Goal: Information Seeking & Learning: Understand process/instructions

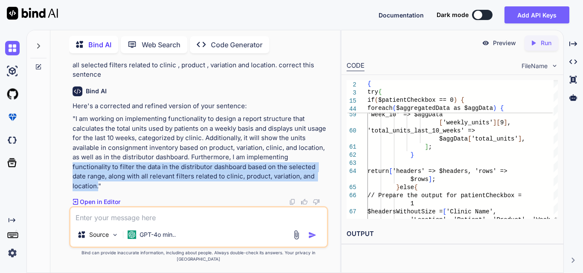
scroll to position [19869, 0]
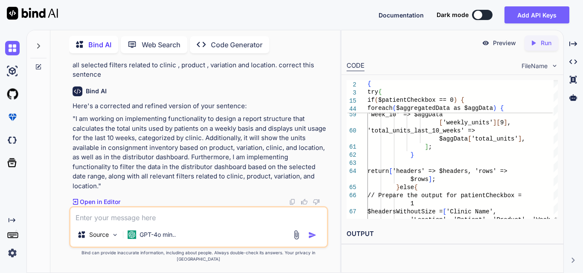
drag, startPoint x: 124, startPoint y: 142, endPoint x: 107, endPoint y: 113, distance: 33.1
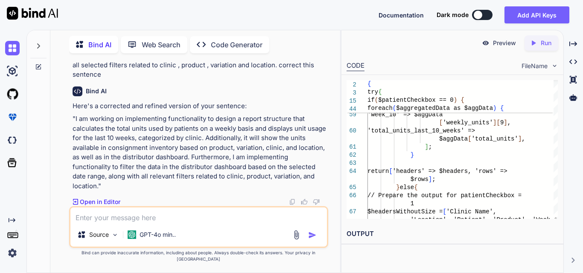
scroll to position [19884, 0]
drag, startPoint x: 114, startPoint y: 121, endPoint x: 156, endPoint y: 217, distance: 104.7
click at [156, 217] on div "You Bind AI To achieve the desired functionality of aggregating the units for t…" at bounding box center [198, 166] width 259 height 213
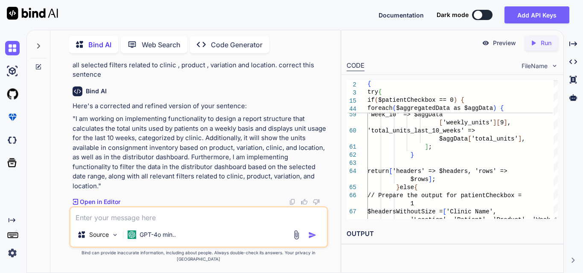
drag, startPoint x: 98, startPoint y: 138, endPoint x: 325, endPoint y: 175, distance: 229.8
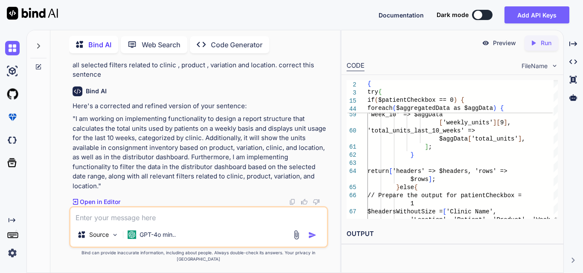
scroll to position [18605, 0]
click at [119, 220] on textarea at bounding box center [198, 215] width 256 height 15
paste textarea "private function getPatientData($data, $type) { try { if (Auth::user()->hasRole…"
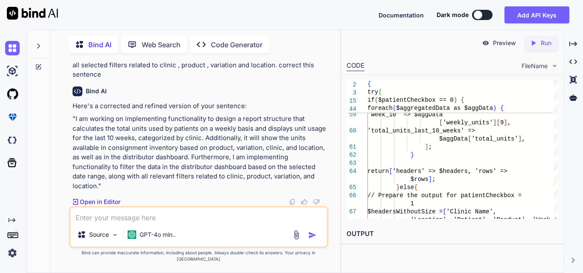
type textarea "private function getPatientData($data, $type) { try { if (Auth::user()->hasRole…"
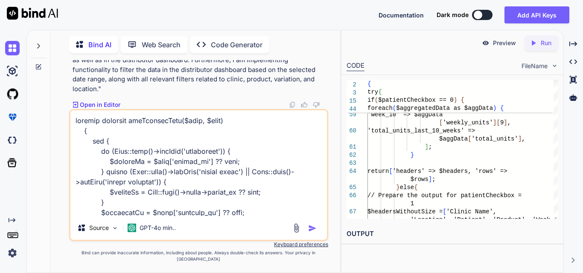
scroll to position [1587, 0]
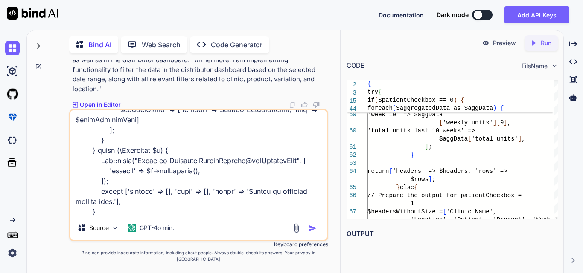
type textarea "x"
type textarea "private function getPatientData($data, $type) { try { if (Auth::user()->hasRole…"
type textarea "x"
type textarea "private function getPatientData($data, $type) { try { if (Auth::user()->hasRole…"
type textarea "x"
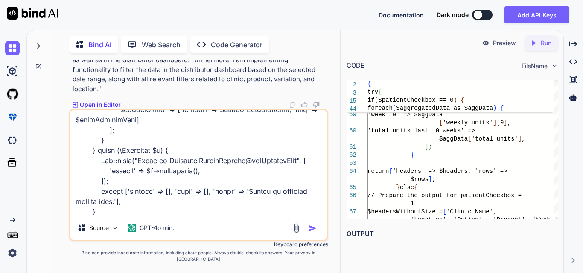
type textarea "private function getPatientData($data, $type) { try { if (Auth::user()->hasRole…"
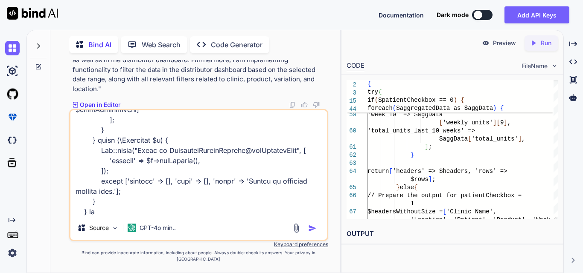
type textarea "x"
type textarea "private function getPatientData($data, $type) { try { if (Auth::user()->hasRole…"
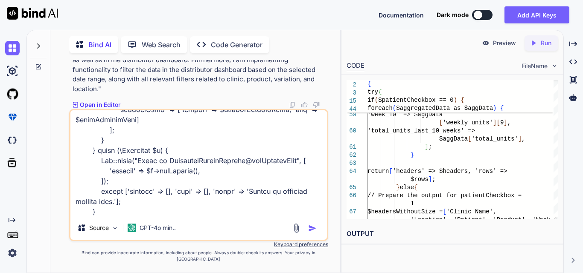
type textarea "x"
type textarea "private function getPatientData($data, $type) { try { if (Auth::user()->hasRole…"
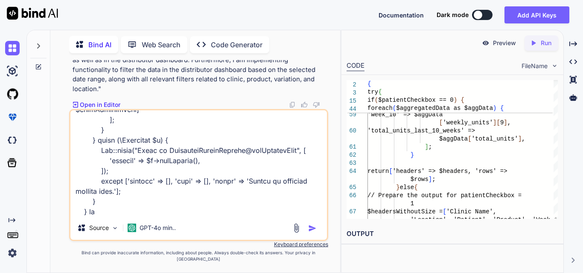
type textarea "x"
type textarea "private function getPatientData($data, $type) { try { if (Auth::user()->hasRole…"
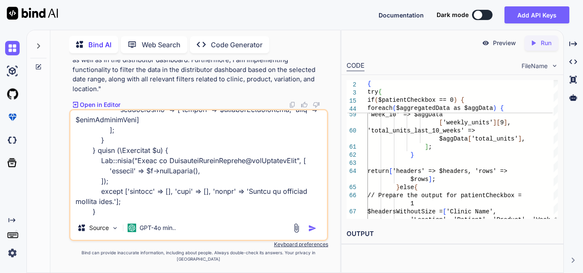
type textarea "x"
type textarea "private function getPatientData($data, $type) { try { if (Auth::user()->hasRole…"
type textarea "x"
type textarea "private function getPatientData($data, $type) { try { if (Auth::user()->hasRole…"
type textarea "x"
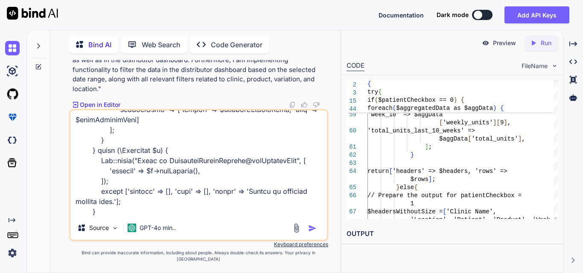
type textarea "private function getPatientData($data, $type) { try { if (Auth::user()->hasRole…"
type textarea "x"
type textarea "private function getPatientData($data, $type) { try { if (Auth::user()->hasRole…"
type textarea "x"
type textarea "private function getPatientData($data, $type) { try { if (Auth::user()->hasRole…"
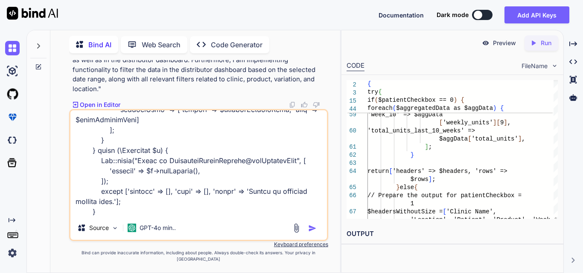
type textarea "x"
type textarea "private function getPatientData($data, $type) { try { if (Auth::user()->hasRole…"
type textarea "x"
type textarea "private function getPatientData($data, $type) { try { if (Auth::user()->hasRole…"
type textarea "x"
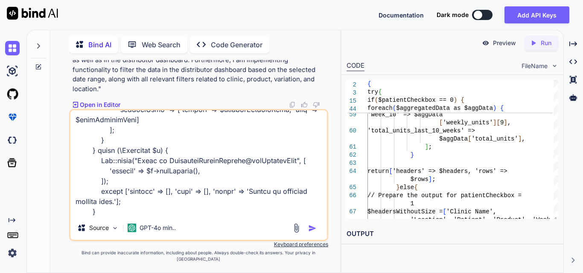
type textarea "private function getPatientData($data, $type) { try { if (Auth::user()->hasRole…"
type textarea "x"
type textarea "private function getPatientData($data, $type) { try { if (Auth::user()->hasRole…"
type textarea "x"
type textarea "private function getPatientData($data, $type) { try { if (Auth::user()->hasRole…"
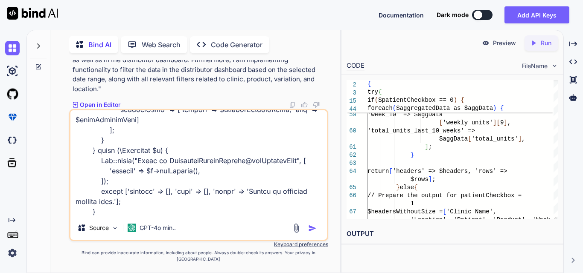
type textarea "x"
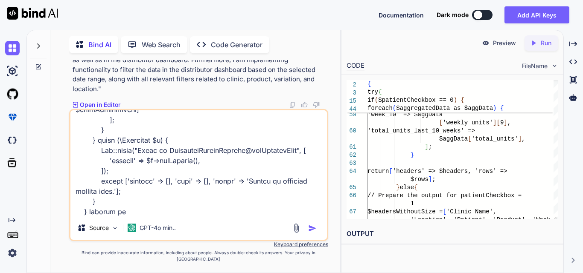
type textarea "private function getPatientData($data, $type) { try { if (Auth::user()->hasRole…"
type textarea "x"
type textarea "private function getPatientData($data, $type) { try { if (Auth::user()->hasRole…"
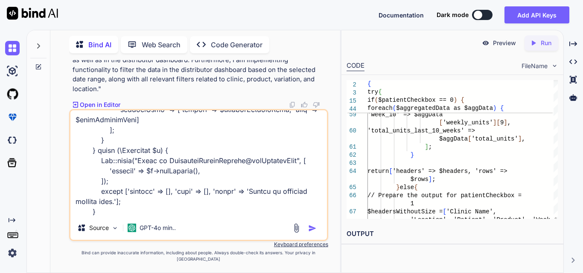
type textarea "x"
type textarea "private function getPatientData($data, $type) { try { if (Auth::user()->hasRole…"
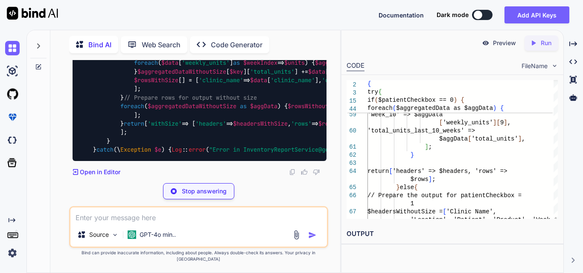
scroll to position [25012, 0]
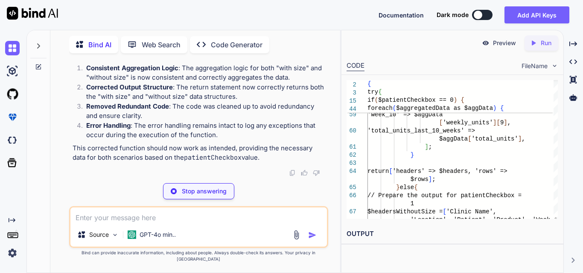
type textarea "x"
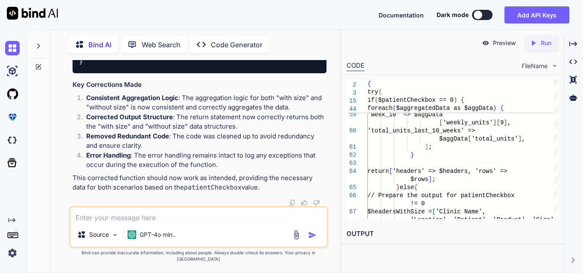
scroll to position [24159, 0]
click at [98, 223] on textarea at bounding box center [198, 215] width 256 height 15
paste textarea "$('#filterBtn').click(function () { var dateRange = $('#date-range').val(); var…"
type textarea "x"
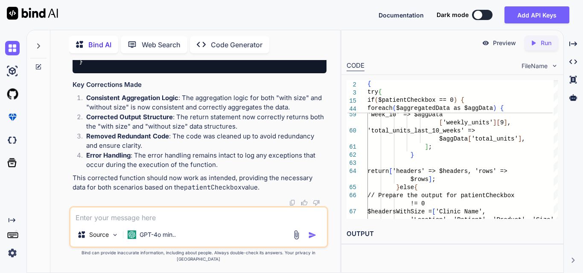
type textarea "$('#filterBtn').click(function () { var dateRange = $('#date-range').val(); var…"
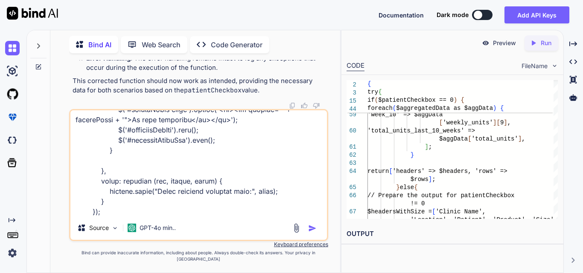
type textarea "x"
type textarea "$('#filterBtn').click(function () { var dateRange = $('#date-range').val(); var…"
type textarea "x"
type textarea "$('#filterBtn').click(function () { var dateRange = $('#date-range').val(); var…"
type textarea "x"
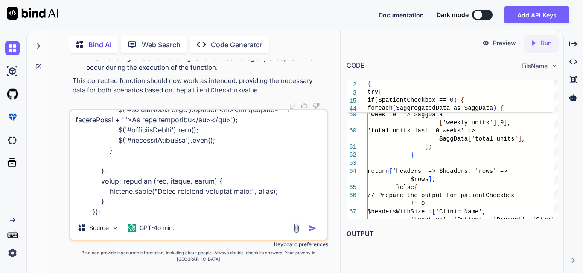
type textarea "$('#filterBtn').click(function () { var dateRange = $('#date-range').val(); var…"
type textarea "x"
type textarea "$('#filterBtn').click(function () { var dateRange = $('#date-range').val(); var…"
type textarea "x"
type textarea "$('#filterBtn').click(function () { var dateRange = $('#date-range').val(); var…"
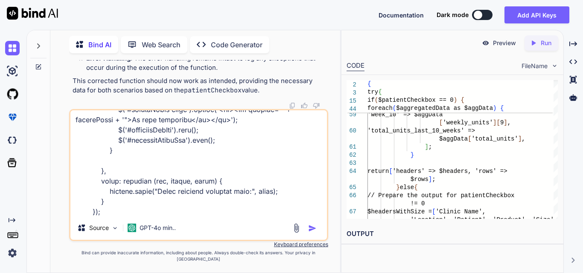
type textarea "x"
type textarea "$('#filterBtn').click(function () { var dateRange = $('#date-range').val(); var…"
type textarea "x"
type textarea "$('#filterBtn').click(function () { var dateRange = $('#date-range').val(); var…"
type textarea "x"
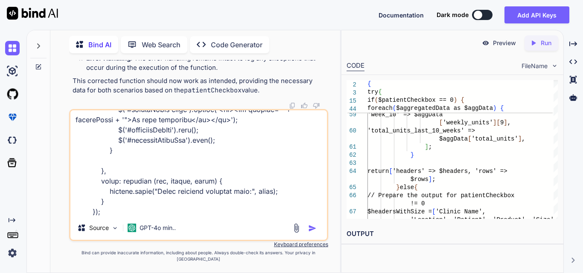
type textarea "$('#filterBtn').click(function () { var dateRange = $('#date-range').val(); var…"
type textarea "x"
type textarea "$('#filterBtn').click(function () { var dateRange = $('#date-range').val(); var…"
type textarea "x"
type textarea "$('#filterBtn').click(function () { var dateRange = $('#date-range').val(); var…"
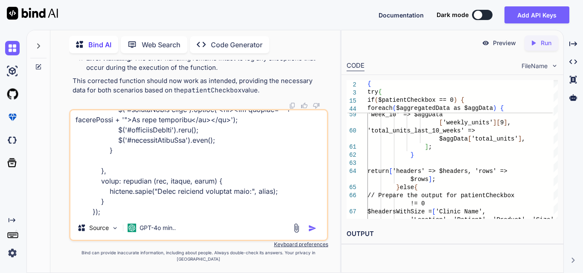
type textarea "x"
type textarea "$('#filterBtn').click(function () { var dateRange = $('#date-range').val(); var…"
type textarea "x"
type textarea "$('#filterBtn').click(function () { var dateRange = $('#date-range').val(); var…"
type textarea "x"
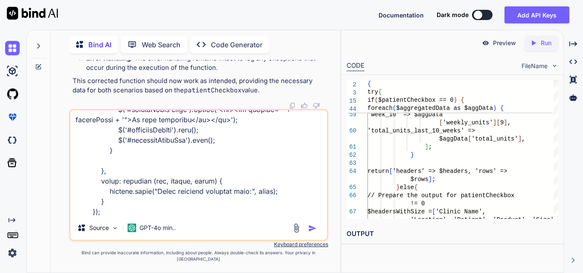
type textarea "$('#filterBtn').click(function () { var dateRange = $('#date-range').val(); var…"
type textarea "x"
type textarea "$('#filterBtn').click(function () { var dateRange = $('#date-range').val(); var…"
type textarea "x"
type textarea "$('#filterBtn').click(function () { var dateRange = $('#date-range').val(); var…"
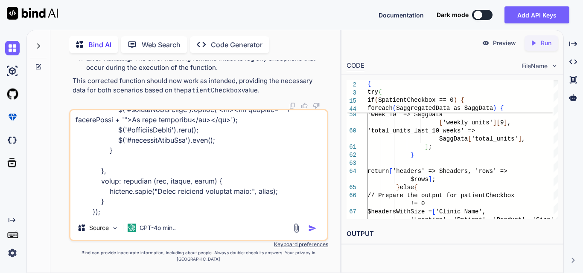
type textarea "x"
type textarea "$('#filterBtn').click(function () { var dateRange = $('#date-range').val(); var…"
type textarea "x"
type textarea "$('#filterBtn').click(function () { var dateRange = $('#date-range').val(); var…"
type textarea "x"
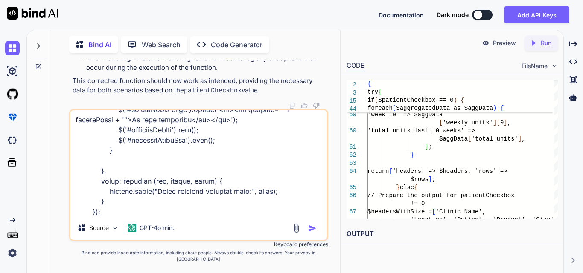
type textarea "$('#filterBtn').click(function () { var dateRange = $('#date-range').val(); var…"
type textarea "x"
type textarea "$('#filterBtn').click(function () { var dateRange = $('#date-range').val(); var…"
type textarea "x"
type textarea "$('#filterBtn').click(function () { var dateRange = $('#date-range').val(); var…"
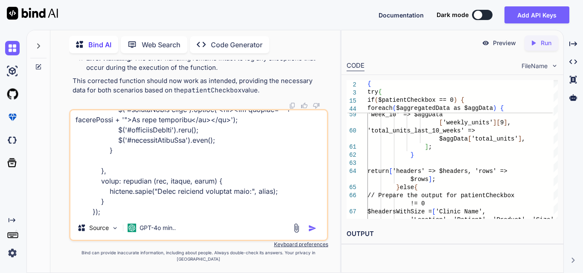
type textarea "x"
type textarea "$('#filterBtn').click(function () { var dateRange = $('#date-range').val(); var…"
type textarea "x"
type textarea "$('#filterBtn').click(function () { var dateRange = $('#date-range').val(); var…"
type textarea "x"
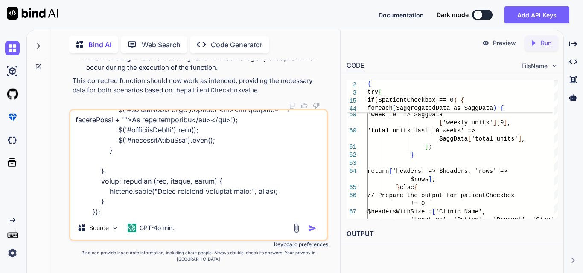
type textarea "$('#filterBtn').click(function () { var dateRange = $('#date-range').val(); var…"
type textarea "x"
type textarea "$('#filterBtn').click(function () { var dateRange = $('#date-range').val(); var…"
type textarea "x"
type textarea "$('#filterBtn').click(function () { var dateRange = $('#date-range').val(); var…"
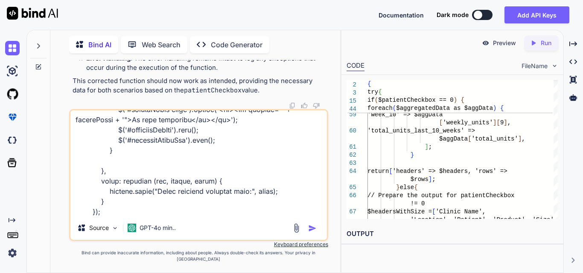
type textarea "x"
type textarea "$('#filterBtn').click(function () { var dateRange = $('#date-range').val(); var…"
type textarea "x"
type textarea "$('#filterBtn').click(function () { var dateRange = $('#date-range').val(); var…"
type textarea "x"
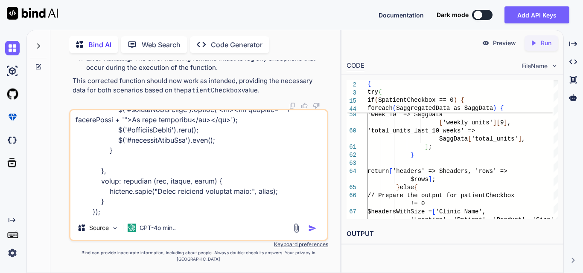
type textarea "$('#filterBtn').click(function () { var dateRange = $('#date-range').val(); var…"
type textarea "x"
type textarea "$('#filterBtn').click(function () { var dateRange = $('#date-range').val(); var…"
type textarea "x"
type textarea "$('#filterBtn').click(function () { var dateRange = $('#date-range').val(); var…"
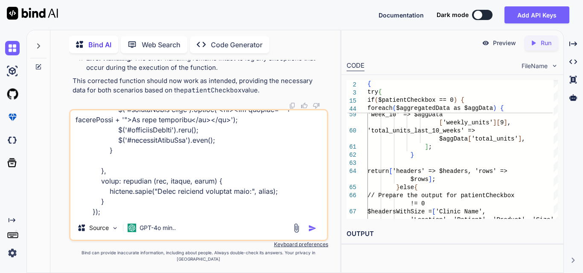
type textarea "x"
type textarea "$('#filterBtn').click(function () { var dateRange = $('#date-range').val(); var…"
type textarea "x"
type textarea "$('#filterBtn').click(function () { var dateRange = $('#date-range').val(); var…"
type textarea "x"
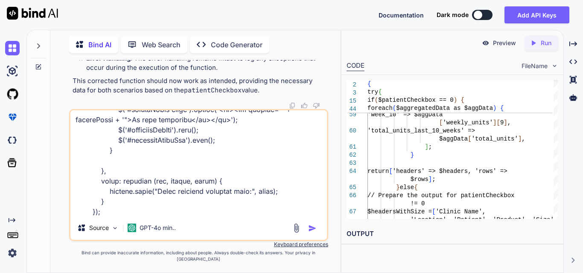
type textarea "$('#filterBtn').click(function () { var dateRange = $('#date-range').val(); var…"
type textarea "x"
type textarea "$('#filterBtn').click(function () { var dateRange = $('#date-range').val(); var…"
type textarea "x"
type textarea "$('#filterBtn').click(function () { var dateRange = $('#date-range').val(); var…"
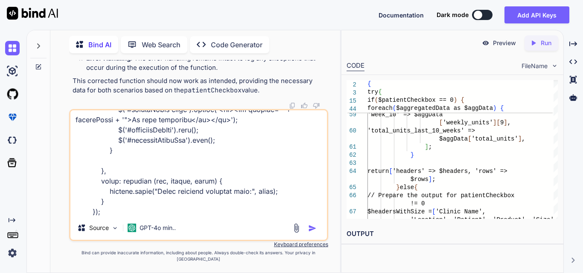
type textarea "x"
type textarea "$('#filterBtn').click(function () { var dateRange = $('#date-range').val(); var…"
type textarea "x"
type textarea "$('#filterBtn').click(function () { var dateRange = $('#date-range').val(); var…"
type textarea "x"
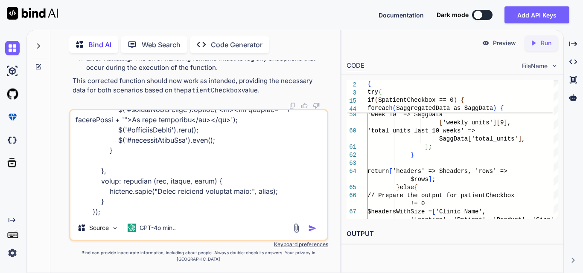
type textarea "$('#filterBtn').click(function () { var dateRange = $('#date-range').val(); var…"
type textarea "x"
type textarea "$('#filterBtn').click(function () { var dateRange = $('#date-range').val(); var…"
type textarea "x"
type textarea "$('#filterBtn').click(function () { var dateRange = $('#date-range').val(); var…"
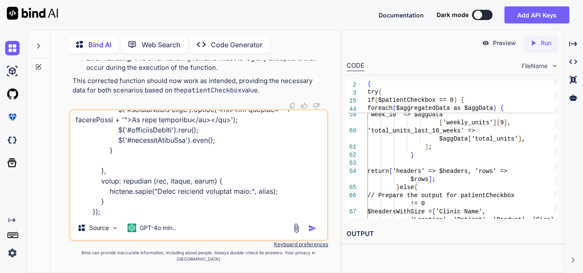
type textarea "x"
type textarea "$('#filterBtn').click(function () { var dateRange = $('#date-range').val(); var…"
type textarea "x"
type textarea "$('#filterBtn').click(function () { var dateRange = $('#date-range').val(); var…"
type textarea "x"
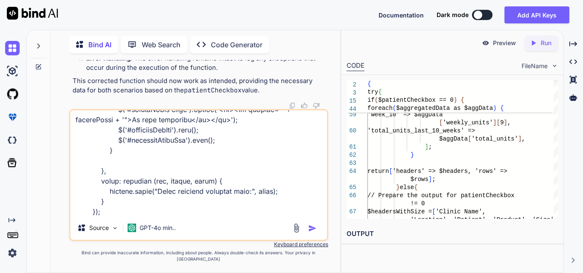
type textarea "$('#filterBtn').click(function () { var dateRange = $('#date-range').val(); var…"
type textarea "x"
type textarea "$('#filterBtn').click(function () { var dateRange = $('#date-range').val(); var…"
type textarea "x"
type textarea "$('#filterBtn').click(function () { var dateRange = $('#date-range').val(); var…"
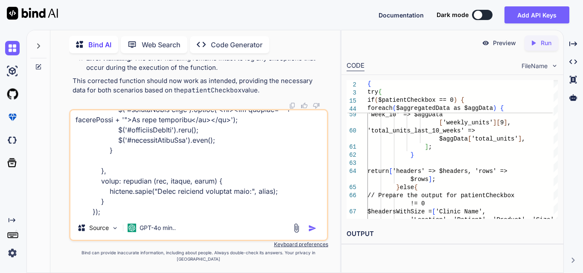
type textarea "x"
type textarea "$('#filterBtn').click(function () { var dateRange = $('#date-range').val(); var…"
type textarea "x"
type textarea "$('#filterBtn').click(function () { var dateRange = $('#date-range').val(); var…"
type textarea "x"
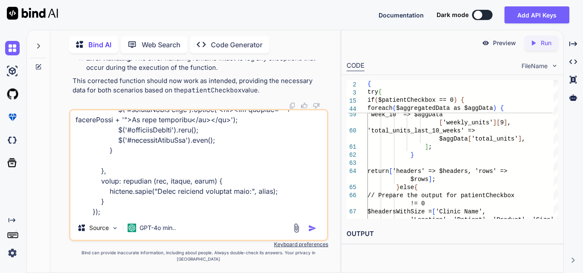
type textarea "$('#filterBtn').click(function () { var dateRange = $('#date-range').val(); var…"
type textarea "x"
type textarea "$('#filterBtn').click(function () { var dateRange = $('#date-range').val(); var…"
type textarea "x"
type textarea "$('#filterBtn').click(function () { var dateRange = $('#date-range').val(); var…"
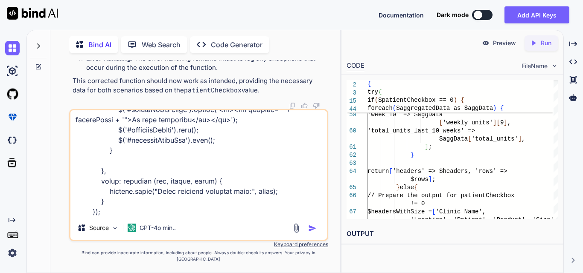
type textarea "x"
type textarea "$('#filterBtn').click(function () { var dateRange = $('#date-range').val(); var…"
type textarea "x"
type textarea "$('#filterBtn').click(function () { var dateRange = $('#date-range').val(); var…"
type textarea "x"
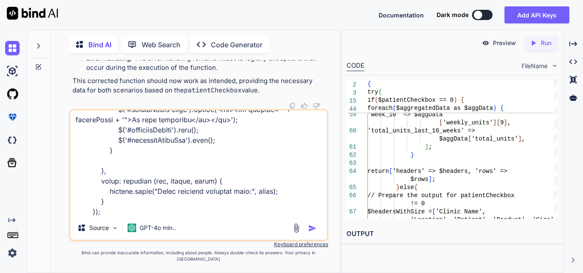
type textarea "$('#filterBtn').click(function () { var dateRange = $('#date-range').val(); var…"
type textarea "x"
type textarea "$('#filterBtn').click(function () { var dateRange = $('#date-range').val(); var…"
type textarea "x"
type textarea "$('#filterBtn').click(function () { var dateRange = $('#date-range').val(); var…"
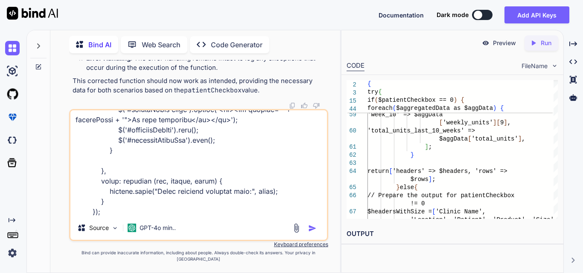
type textarea "x"
type textarea "$('#filterBtn').click(function () { var dateRange = $('#date-range').val(); var…"
type textarea "x"
type textarea "$('#filterBtn').click(function () { var dateRange = $('#date-range').val(); var…"
type textarea "x"
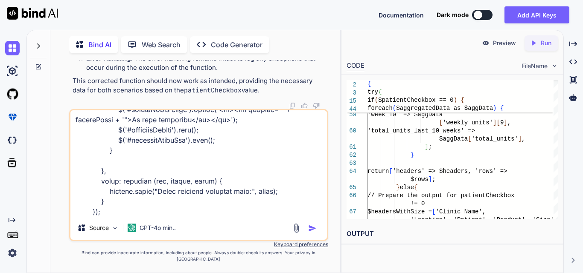
type textarea "$('#filterBtn').click(function () { var dateRange = $('#date-range').val(); var…"
click at [156, 216] on textarea at bounding box center [198, 163] width 256 height 106
type textarea "x"
type textarea "$('#filterBtn').click(function () { var dateRange = $('#date-range').val(); var…"
type textarea "x"
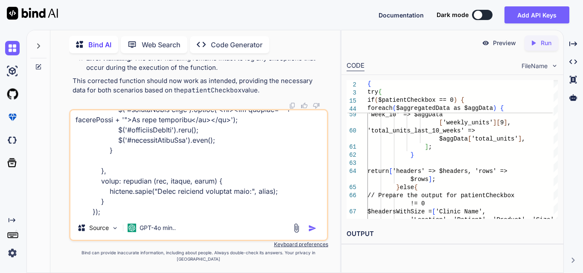
click at [242, 215] on textarea at bounding box center [198, 163] width 256 height 106
type textarea "$('#filterBtn').click(function () { var dateRange = $('#date-range').val(); var…"
click at [242, 216] on textarea at bounding box center [198, 163] width 256 height 106
type textarea "x"
type textarea "$('#filterBtn').click(function () { var dateRange = $('#date-range').val(); var…"
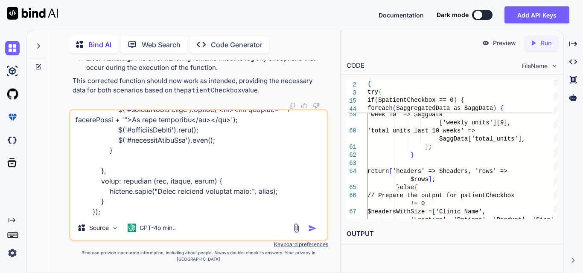
type textarea "x"
type textarea "$('#filterBtn').click(function () { var dateRange = $('#date-range').val(); var…"
type textarea "x"
type textarea "$('#filterBtn').click(function () { var dateRange = $('#date-range').val(); var…"
type textarea "x"
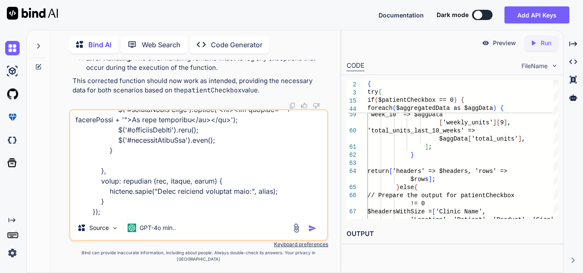
type textarea "$('#filterBtn').click(function () { var dateRange = $('#date-range').val(); var…"
type textarea "x"
type textarea "$('#filterBtn').click(function () { var dateRange = $('#date-range').val(); var…"
type textarea "x"
type textarea "$('#filterBtn').click(function () { var dateRange = $('#date-range').val(); var…"
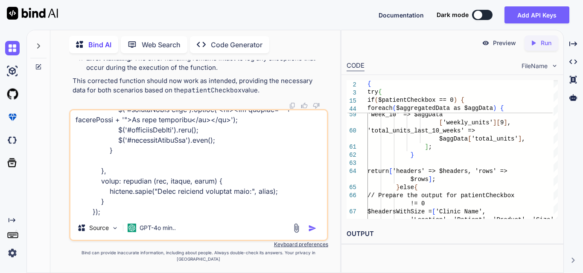
type textarea "x"
type textarea "$('#filterBtn').click(function () { var dateRange = $('#date-range').val(); var…"
type textarea "x"
type textarea "$('#filterBtn').click(function () { var dateRange = $('#date-range').val(); var…"
type textarea "x"
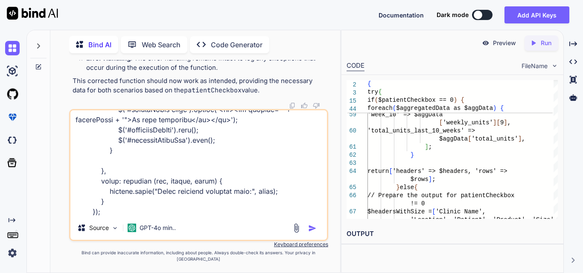
type textarea "$('#filterBtn').click(function () { var dateRange = $('#date-range').val(); var…"
type textarea "x"
type textarea "$('#filterBtn').click(function () { var dateRange = $('#date-range').val(); var…"
type textarea "x"
type textarea "$('#filterBtn').click(function () { var dateRange = $('#date-range').val(); var…"
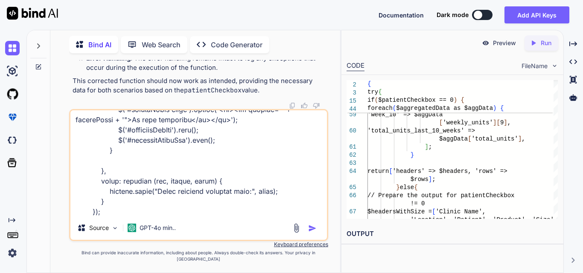
type textarea "x"
type textarea "$('#filterBtn').click(function () { var dateRange = $('#date-range').val(); var…"
type textarea "x"
type textarea "$('#filterBtn').click(function () { var dateRange = $('#date-range').val(); var…"
type textarea "x"
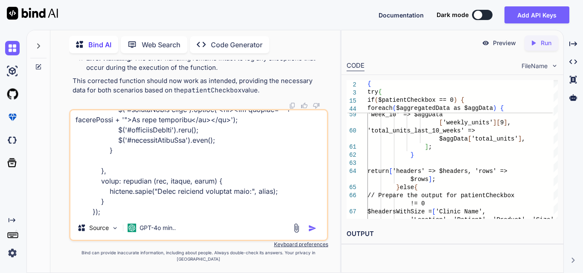
type textarea "$('#filterBtn').click(function () { var dateRange = $('#date-range').val(); var…"
type textarea "x"
type textarea "$('#filterBtn').click(function () { var dateRange = $('#date-range').val(); var…"
type textarea "x"
type textarea "$('#filterBtn').click(function () { var dateRange = $('#date-range').val(); var…"
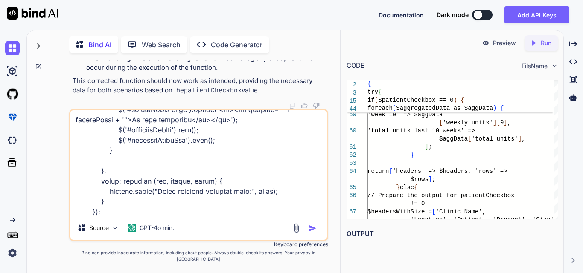
type textarea "x"
type textarea "$('#filterBtn').click(function () { var dateRange = $('#date-range').val(); var…"
type textarea "x"
type textarea "$('#filterBtn').click(function () { var dateRange = $('#date-range').val(); var…"
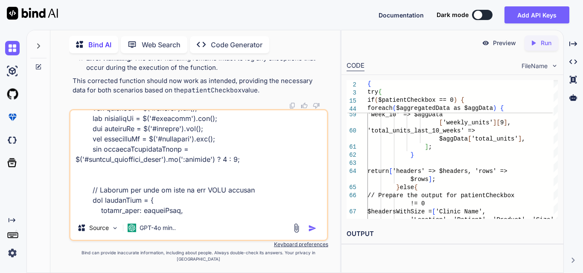
scroll to position [0, 0]
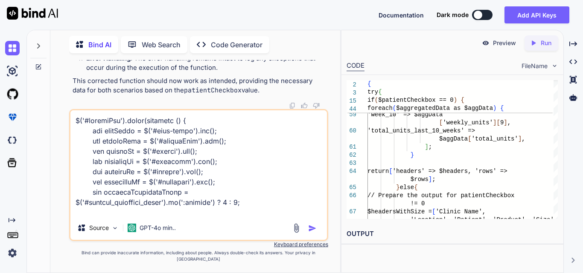
drag, startPoint x: 189, startPoint y: 178, endPoint x: 57, endPoint y: 104, distance: 151.0
click at [57, 104] on div "You Bind AI To achieve the desired functionality of aggregating the units for t…" at bounding box center [198, 166] width 283 height 213
paste textarea "private function getPatientData($data, $type) { try { if (Auth::user()->hasRole…"
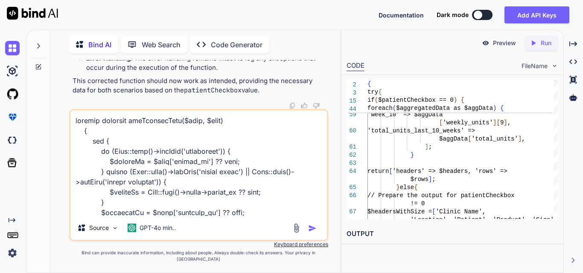
scroll to position [1598, 0]
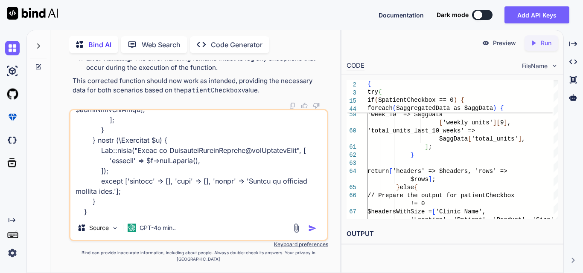
click at [108, 216] on textarea at bounding box center [198, 163] width 256 height 106
paste textarea "public function getFilteredData(Request $request) { try { $requestData = $reque…"
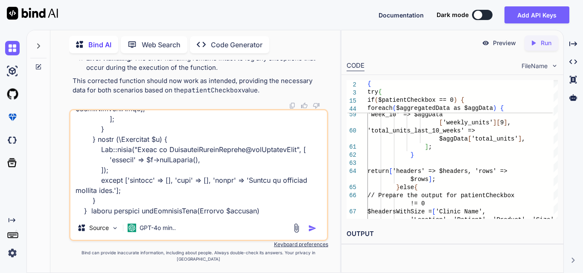
scroll to position [1741, 0]
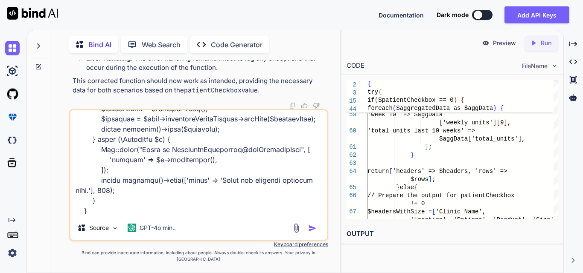
click at [120, 216] on textarea at bounding box center [198, 163] width 256 height 106
paste textarea "$('#filterBtn').click(function () { var dateRange = $('#date-range').val(); var…"
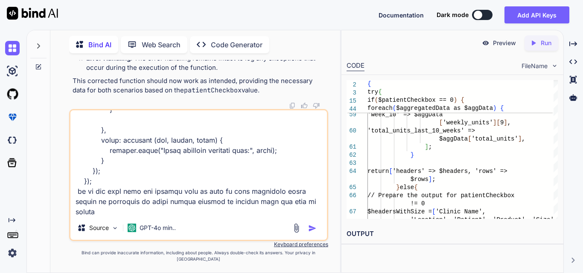
scroll to position [2560, 0]
click at [107, 216] on textarea at bounding box center [198, 163] width 256 height 106
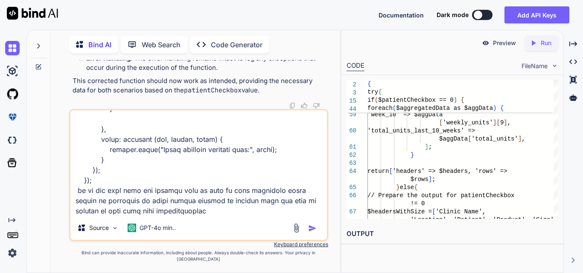
click at [225, 216] on textarea at bounding box center [198, 163] width 256 height 106
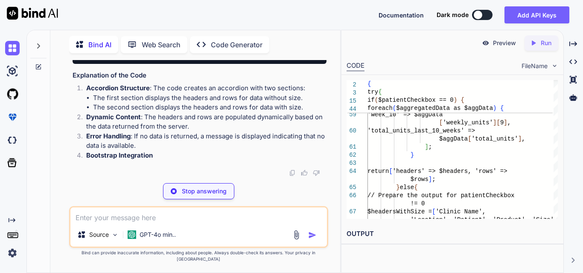
scroll to position [27051, 0]
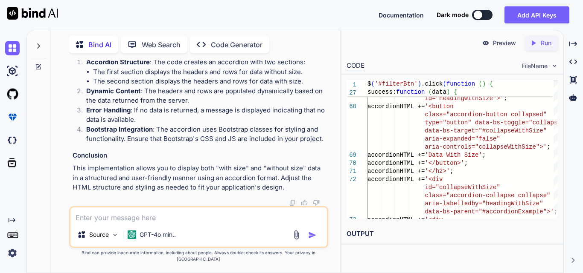
click at [179, 220] on textarea at bounding box center [198, 215] width 256 height 15
paste textarea "@extends('layouts.distributor') @section('title', 'Distributor Reporting') @pus…"
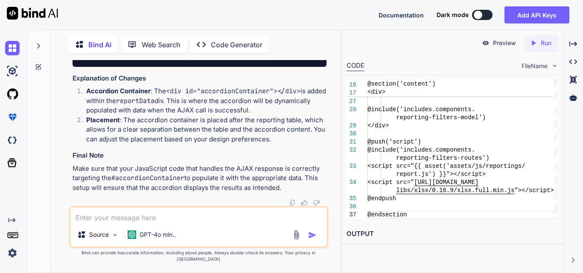
scroll to position [28316, 0]
drag, startPoint x: 116, startPoint y: 148, endPoint x: 314, endPoint y: 153, distance: 197.9
drag, startPoint x: 118, startPoint y: 154, endPoint x: 242, endPoint y: 156, distance: 124.5
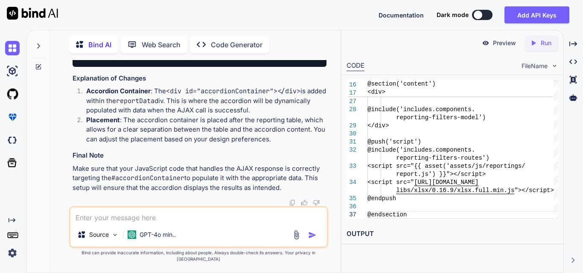
copy code "<div id="accordionContainer"></div>"
drag, startPoint x: 120, startPoint y: 100, endPoint x: 249, endPoint y: 117, distance: 129.9
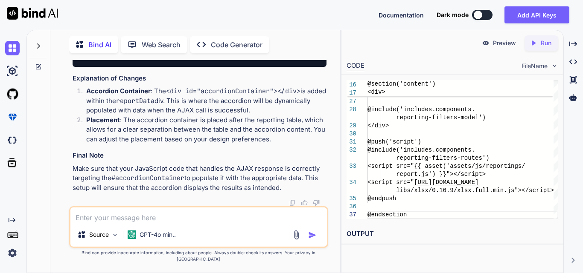
drag, startPoint x: 120, startPoint y: 119, endPoint x: 249, endPoint y: 118, distance: 128.8
copy code "$( '#accordionContainer' ). empty ();"
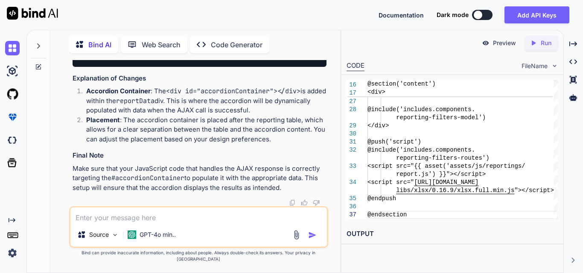
click at [144, 217] on textarea at bounding box center [198, 215] width 256 height 15
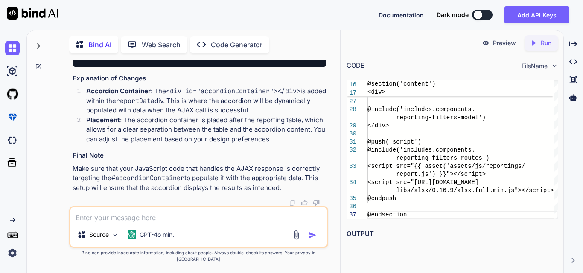
click at [140, 220] on textarea at bounding box center [198, 215] width 256 height 15
paste textarea "$('#filterBtn').click(function () { var dateRange = $('#date-range').val(); var…"
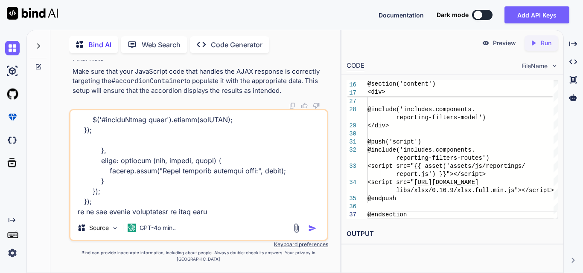
scroll to position [1435, 0]
click at [231, 216] on textarea at bounding box center [198, 163] width 256 height 106
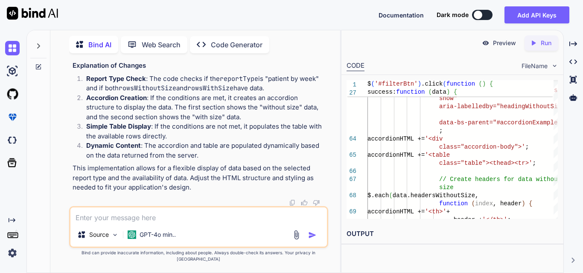
scroll to position [29663, 0]
drag, startPoint x: 109, startPoint y: 122, endPoint x: 210, endPoint y: 205, distance: 130.7
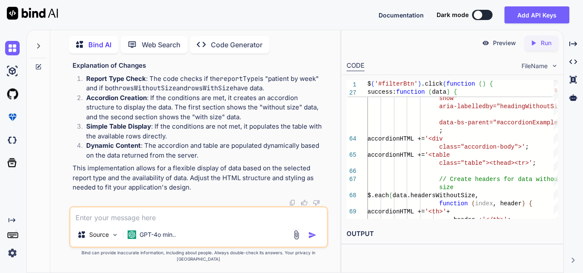
drag, startPoint x: 146, startPoint y: 145, endPoint x: 266, endPoint y: 155, distance: 120.7
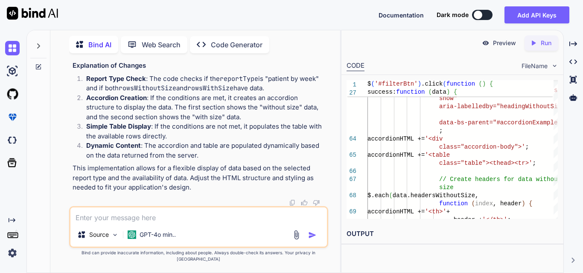
scroll to position [30047, 0]
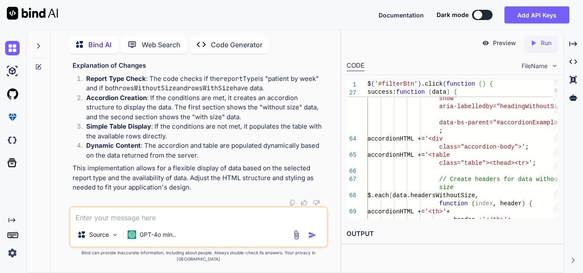
scroll to position [27360, 0]
drag, startPoint x: 197, startPoint y: 143, endPoint x: 294, endPoint y: 140, distance: 96.4
drag, startPoint x: 124, startPoint y: 127, endPoint x: 285, endPoint y: 124, distance: 161.2
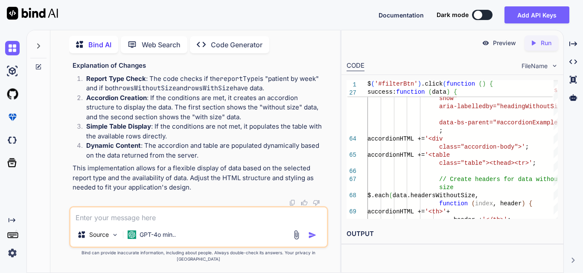
drag, startPoint x: 136, startPoint y: 130, endPoint x: 198, endPoint y: 130, distance: 61.8
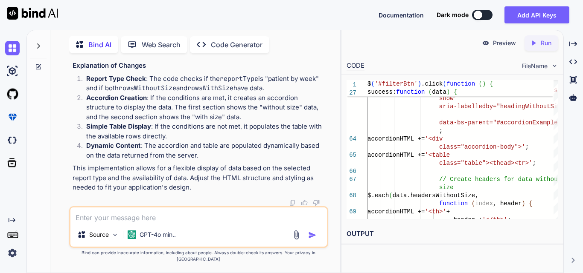
click at [150, 219] on textarea at bounding box center [198, 215] width 256 height 15
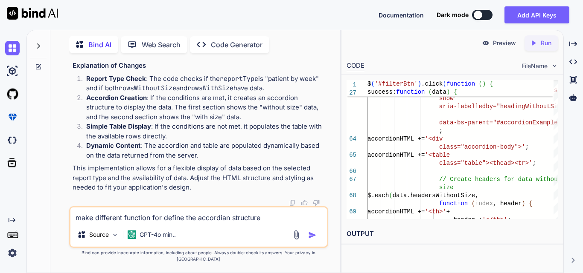
scroll to position [26805, 0]
click at [276, 221] on textarea "make different function for define the accordian structure" at bounding box center [198, 215] width 256 height 15
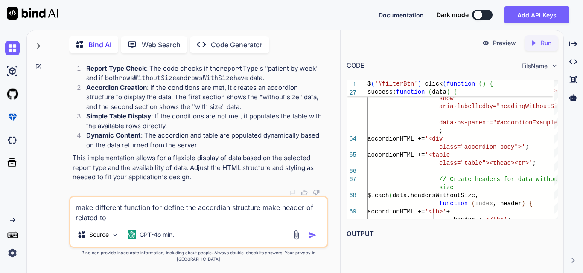
scroll to position [27146, 0]
drag, startPoint x: 171, startPoint y: 125, endPoint x: 313, endPoint y: 181, distance: 152.1
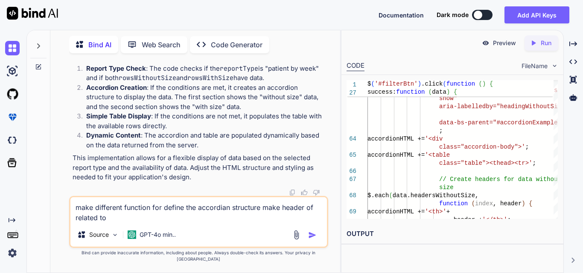
drag, startPoint x: 120, startPoint y: 73, endPoint x: 241, endPoint y: 96, distance: 122.5
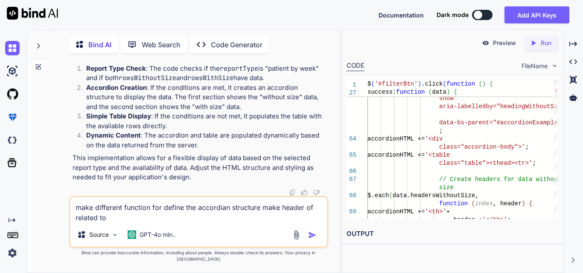
drag, startPoint x: 134, startPoint y: 112, endPoint x: 248, endPoint y: 114, distance: 114.3
drag, startPoint x: 134, startPoint y: 128, endPoint x: 305, endPoint y: 139, distance: 170.9
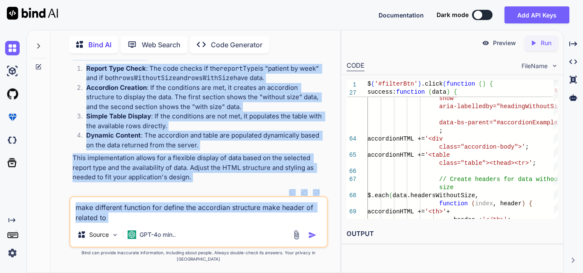
scroll to position [27209, 0]
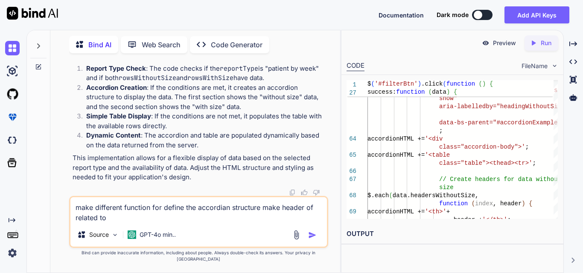
drag, startPoint x: 122, startPoint y: 107, endPoint x: 281, endPoint y: 200, distance: 183.7
drag, startPoint x: 119, startPoint y: 133, endPoint x: 123, endPoint y: 84, distance: 49.3
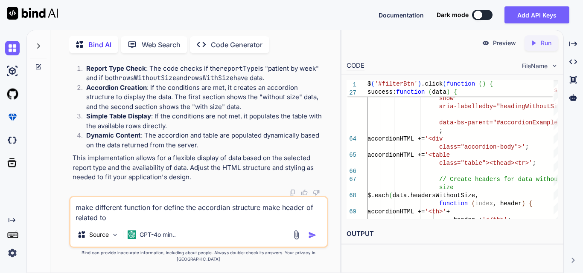
copy code "if (data. withSize && data. withoutSize ) { // Create accordion structure var a…"
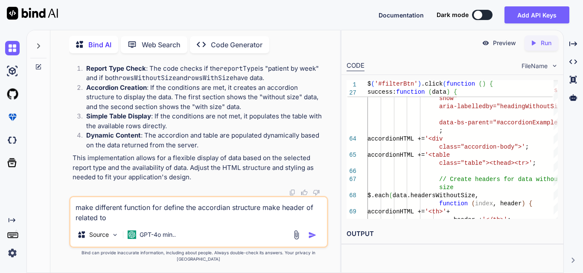
drag, startPoint x: 313, startPoint y: 94, endPoint x: 323, endPoint y: 93, distance: 9.8
drag, startPoint x: 157, startPoint y: 109, endPoint x: 73, endPoint y: 69, distance: 93.3
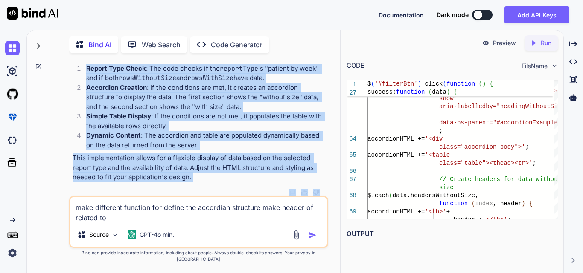
scroll to position [27582, 0]
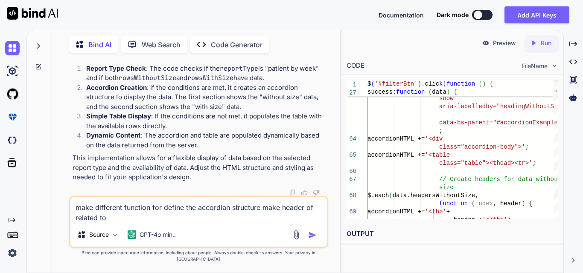
drag, startPoint x: 121, startPoint y: 168, endPoint x: 125, endPoint y: 187, distance: 19.1
copy code "if (data. withSize && data. withoutSize ) { // Create accordion structure var a…"
drag, startPoint x: 122, startPoint y: 227, endPoint x: 73, endPoint y: 214, distance: 50.7
click at [73, 214] on textarea "make different function for define the accordian structure make header of relat…" at bounding box center [198, 210] width 256 height 26
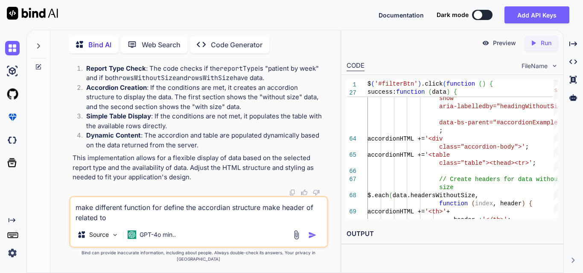
paste textarea "$('#filterBtn').click(function () { var dateRange = $('#date-range').val(); var…"
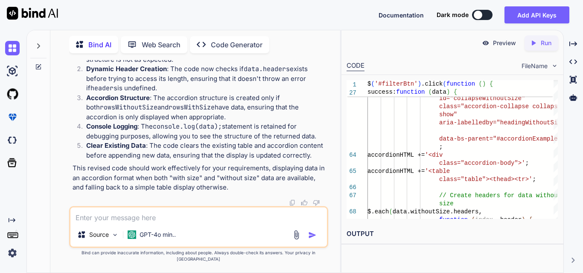
scroll to position [31967, 0]
drag, startPoint x: 107, startPoint y: 104, endPoint x: 248, endPoint y: 117, distance: 142.2
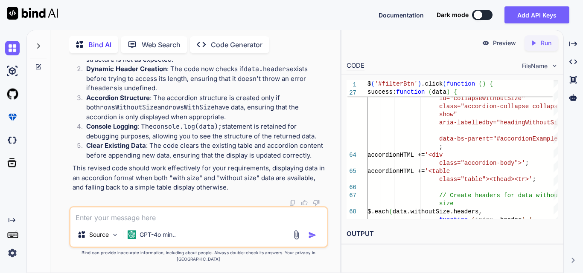
click at [120, 220] on textarea at bounding box center [198, 215] width 256 height 15
paste textarea "withSize : {,…} headers : ["Clinic Name", "Location", "Patient", "Product", "Si…"
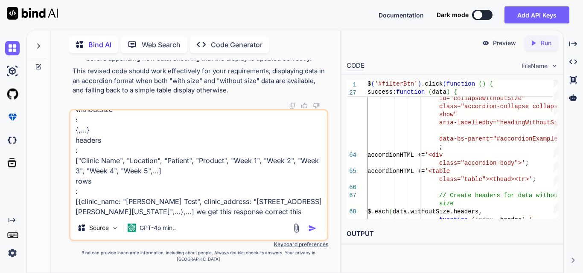
click at [269, 216] on textarea "withSize : {,…} headers : ["Clinic Name", "Location", "Patient", "Product", "Si…" at bounding box center [198, 163] width 256 height 106
paste textarea "$('#filterBtn').click(function () { var dateRange = $('#date-range').val(); var…"
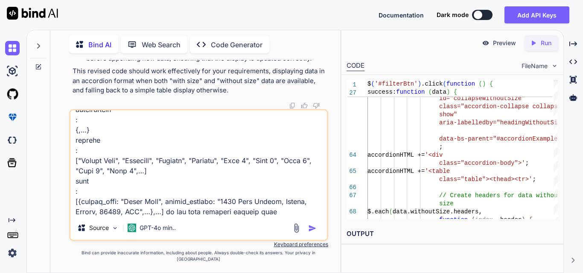
scroll to position [1782, 0]
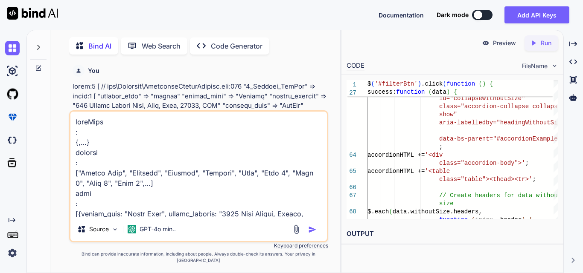
scroll to position [1782, 0]
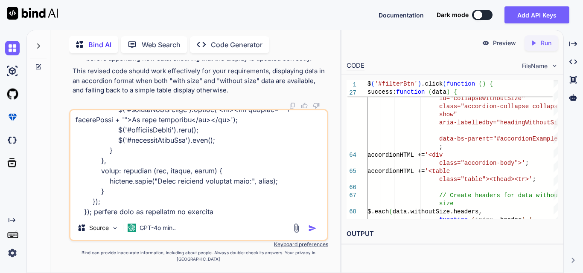
type textarea "x"
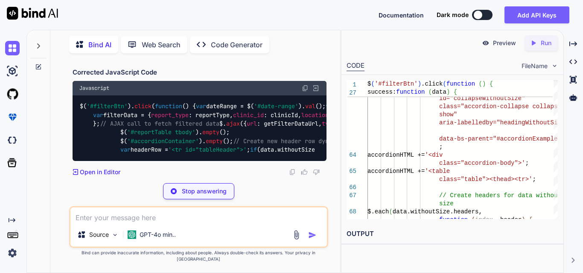
scroll to position [33821, 0]
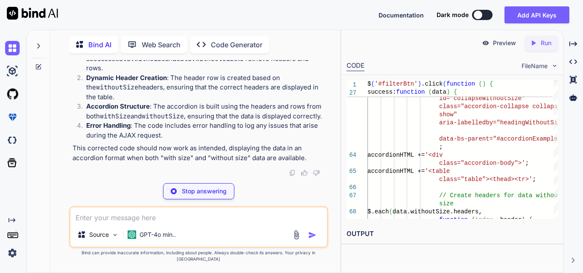
type textarea "x"
type textarea "error: function (xhr, status, error) { console.error("Error fetching filtered d…"
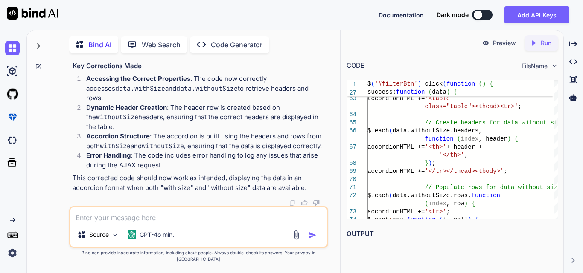
scroll to position [33804, 0]
click at [147, 219] on textarea at bounding box center [198, 215] width 256 height 15
paste textarea "$(document).ready(function () { // Listen for changes on the report type dropdo…"
type textarea "x"
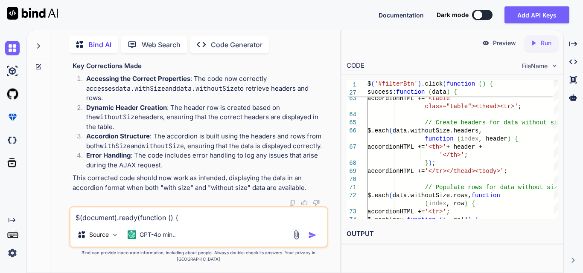
scroll to position [226, 0]
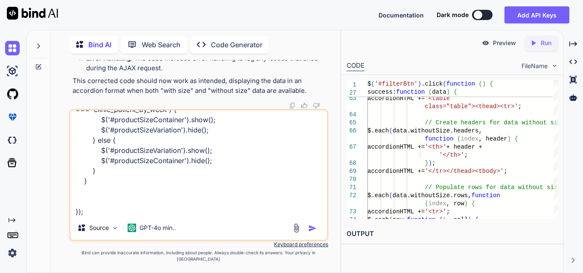
type textarea "$(document).ready(function () { // Listen for changes on the report type dropdo…"
click at [123, 214] on textarea "$(document).ready(function () { // Listen for changes on the report type dropdo…" at bounding box center [198, 163] width 256 height 106
paste textarea "<div class="col-md-6 col-lg-4 col-xl-3 mb-2" id="productSizeContainer" style="d…"
type textarea "x"
type textarea "$(document).ready(function () { // Listen for changes on the report type dropdo…"
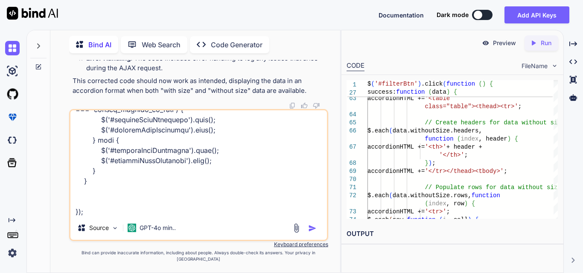
scroll to position [298, 0]
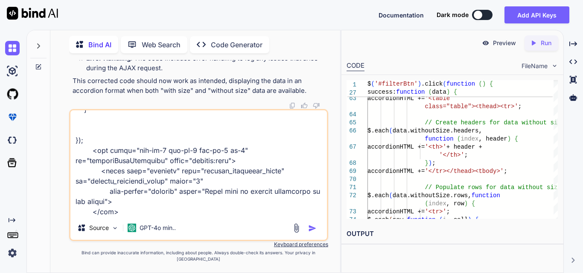
type textarea "x"
type textarea "$(document).ready(function () { // Listen for changes on the report type dropdo…"
type textarea "x"
type textarea "$(document).ready(function () { // Listen for changes on the report type dropdo…"
type textarea "x"
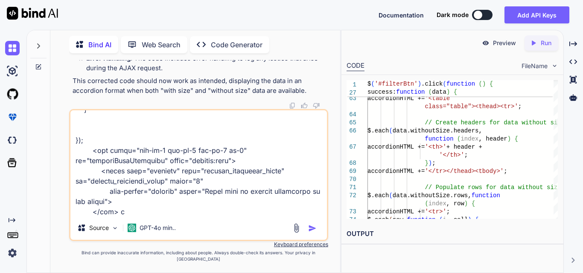
type textarea "$(document).ready(function () { // Listen for changes on the report type dropdo…"
type textarea "x"
type textarea "$(document).ready(function () { // Listen for changes on the report type dropdo…"
type textarea "x"
type textarea "$(document).ready(function () { // Listen for changes on the report type dropdo…"
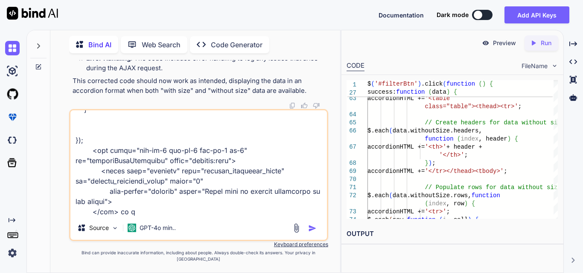
type textarea "x"
type textarea "$(document).ready(function () { // Listen for changes on the report type dropdo…"
type textarea "x"
type textarea "$(document).ready(function () { // Listen for changes on the report type dropdo…"
type textarea "x"
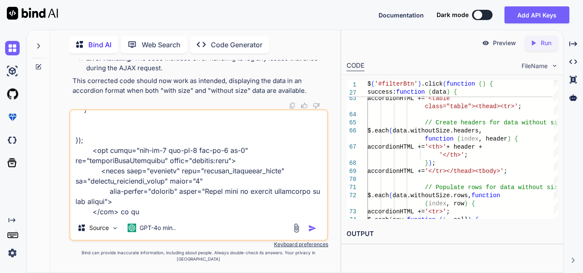
type textarea "$(document).ready(function () { // Listen for changes on the report type dropdo…"
type textarea "x"
type textarea "$(document).ready(function () { // Listen for changes on the report type dropdo…"
type textarea "x"
type textarea "$(document).ready(function () { // Listen for changes on the report type dropdo…"
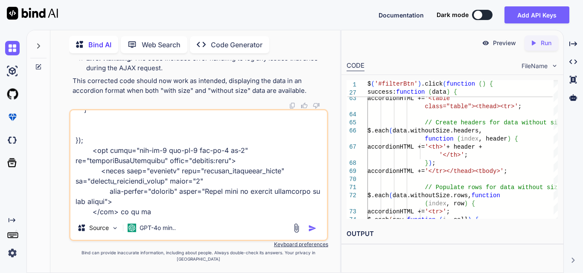
type textarea "x"
type textarea "$(document).ready(function () { // Listen for changes on the report type dropdo…"
type textarea "x"
type textarea "$(document).ready(function () { // Listen for changes on the report type dropdo…"
type textarea "x"
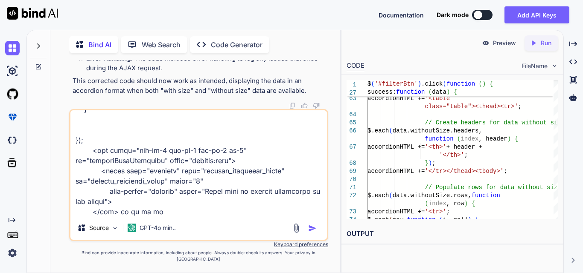
type textarea "$(document).ready(function () { // Listen for changes on the report type dropdo…"
type textarea "x"
type textarea "$(document).ready(function () { // Listen for changes on the report type dropdo…"
type textarea "x"
type textarea "$(document).ready(function () { // Listen for changes on the report type dropdo…"
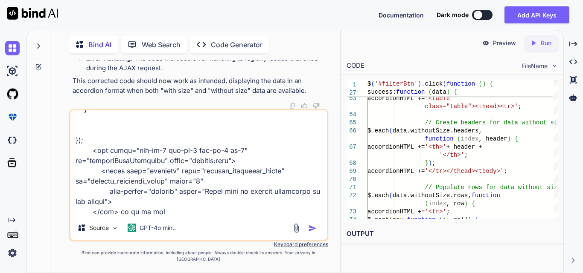
type textarea "x"
type textarea "$(document).ready(function () { // Listen for changes on the report type dropdo…"
type textarea "x"
type textarea "$(document).ready(function () { // Listen for changes on the report type dropdo…"
type textarea "x"
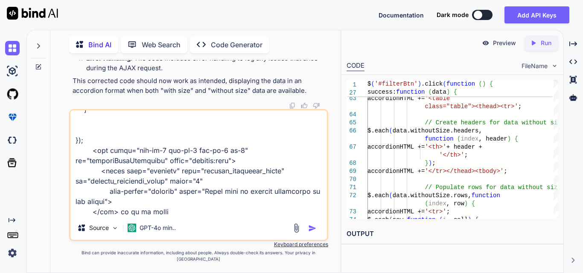
type textarea "$(document).ready(function () { // Listen for changes on the report type dropdo…"
type textarea "x"
type textarea "$(document).ready(function () { // Listen for changes on the report type dropdo…"
type textarea "x"
type textarea "$(document).ready(function () { // Listen for changes on the report type dropdo…"
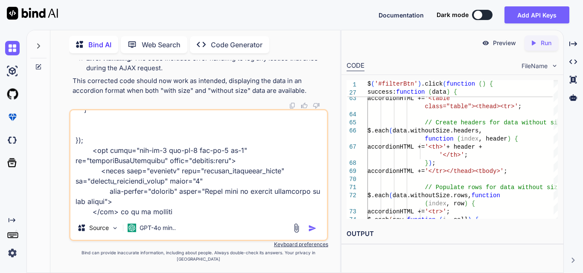
type textarea "x"
type textarea "$(document).ready(function () { // Listen for changes on the report type dropdo…"
type textarea "x"
type textarea "$(document).ready(function () { // Listen for changes on the report type dropdo…"
type textarea "x"
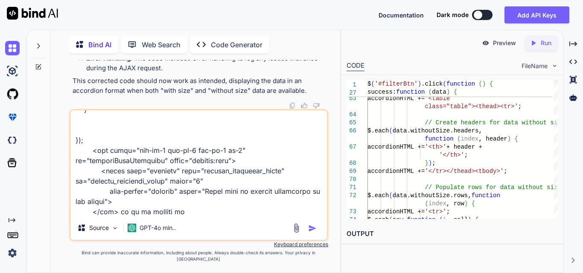
type textarea "$(document).ready(function () { // Listen for changes on the report type dropdo…"
type textarea "x"
type textarea "$(document).ready(function () { // Listen for changes on the report type dropdo…"
type textarea "x"
type textarea "$(document).ready(function () { // Listen for changes on the report type dropdo…"
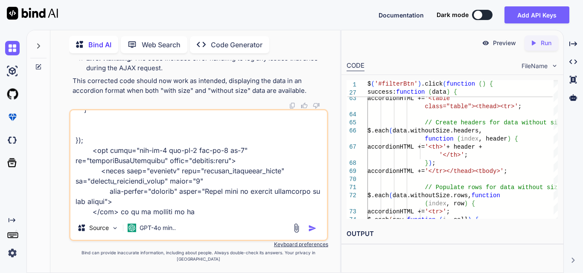
type textarea "x"
type textarea "$(document).ready(function () { // Listen for changes on the report type dropdo…"
type textarea "x"
type textarea "$(document).ready(function () { // Listen for changes on the report type dropdo…"
type textarea "x"
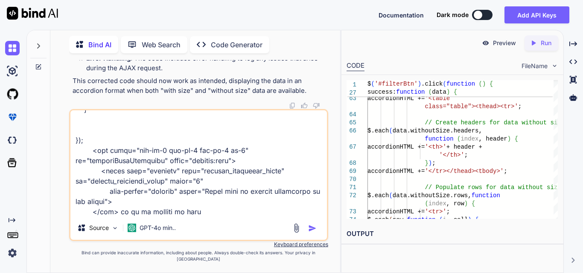
type textarea "$(document).ready(function () { // Listen for changes on the report type dropdo…"
type textarea "x"
type textarea "$(document).ready(function () { // Listen for changes on the report type dropdo…"
type textarea "x"
type textarea "$(document).ready(function () { // Listen for changes on the report type dropdo…"
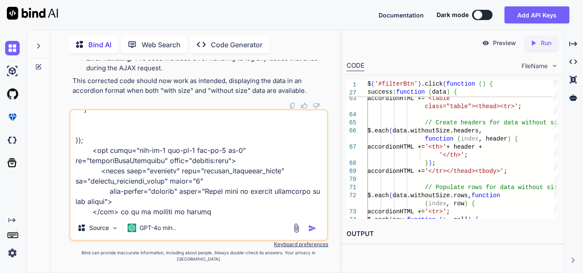
type textarea "x"
type textarea "$(document).ready(function () { // Listen for changes on the report type dropdo…"
type textarea "x"
type textarea "$(document).ready(function () { // Listen for changes on the report type dropdo…"
type textarea "x"
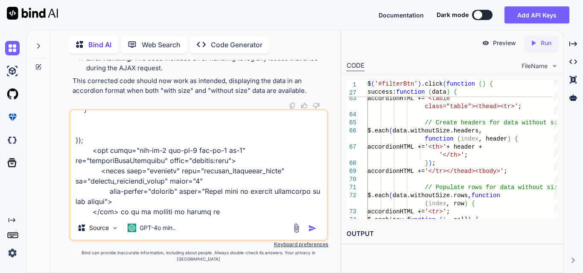
type textarea "$(document).ready(function () { // Listen for changes on the report type dropdo…"
type textarea "x"
type textarea "$(document).ready(function () { // Listen for changes on the report type dropdo…"
type textarea "x"
type textarea "$(document).ready(function () { // Listen for changes on the report type dropdo…"
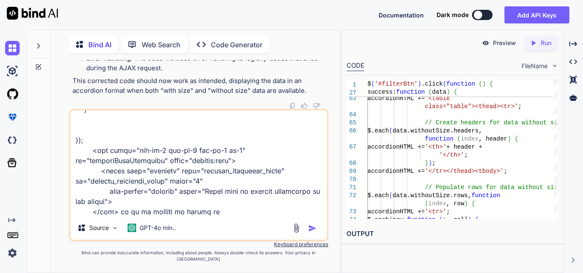
type textarea "x"
type textarea "$(document).ready(function () { // Listen for changes on the report type dropdo…"
type textarea "x"
type textarea "$(document).ready(function () { // Listen for changes on the report type dropdo…"
type textarea "x"
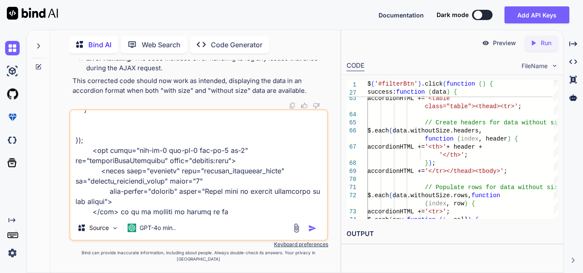
type textarea "$(document).ready(function () { // Listen for changes on the report type dropdo…"
type textarea "x"
type textarea "$(document).ready(function () { // Listen for changes on the report type dropdo…"
type textarea "x"
type textarea "$(document).ready(function () { // Listen for changes on the report type dropdo…"
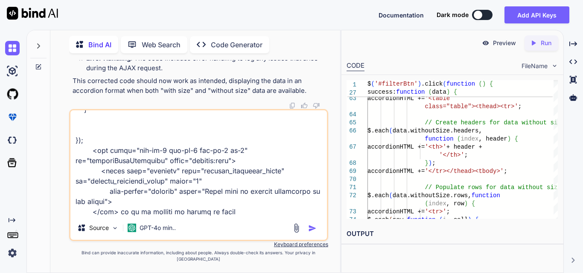
type textarea "x"
type textarea "$(document).ready(function () { // Listen for changes on the report type dropdo…"
type textarea "x"
type textarea "$(document).ready(function () { // Listen for changes on the report type dropdo…"
type textarea "x"
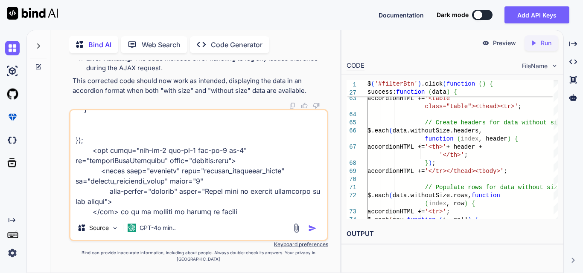
type textarea "$(document).ready(function () { // Listen for changes on the report type dropdo…"
type textarea "x"
type textarea "$(document).ready(function () { // Listen for changes on the report type dropdo…"
type textarea "x"
type textarea "$(document).ready(function () { // Listen for changes on the report type dropdo…"
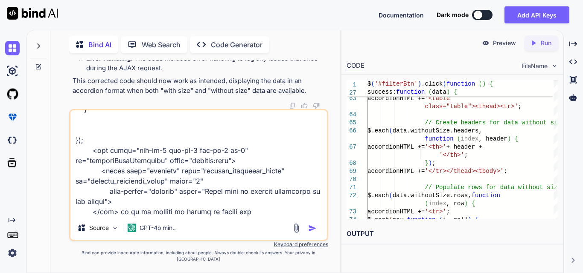
type textarea "x"
type textarea "$(document).ready(function () { // Listen for changes on the report type dropdo…"
type textarea "x"
type textarea "$(document).ready(function () { // Listen for changes on the report type dropdo…"
type textarea "x"
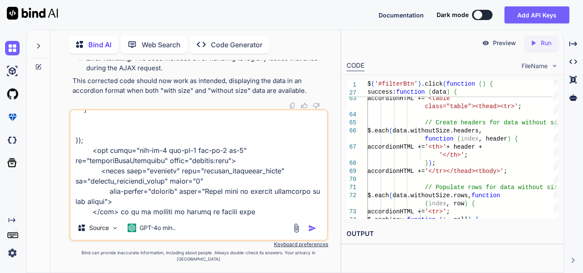
type textarea "$(document).ready(function () { // Listen for changes on the report type dropdo…"
type textarea "x"
type textarea "$(document).ready(function () { // Listen for changes on the report type dropdo…"
type textarea "x"
type textarea "$(document).ready(function () { // Listen for changes on the report type dropdo…"
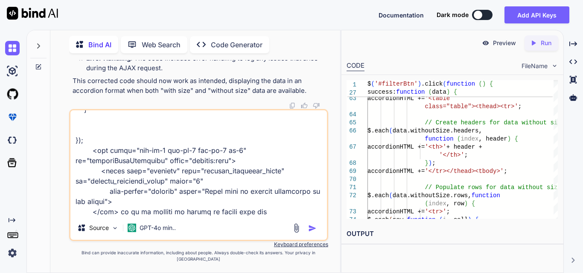
type textarea "x"
type textarea "$(document).ready(function () { // Listen for changes on the report type dropdo…"
type textarea "x"
type textarea "$(document).ready(function () { // Listen for changes on the report type dropdo…"
type textarea "x"
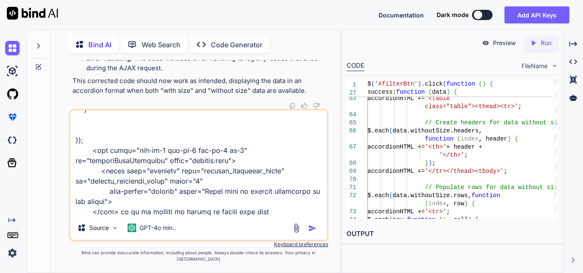
type textarea "$(document).ready(function () { // Listen for changes on the report type dropdo…"
type textarea "x"
type textarea "$(document).ready(function () { // Listen for changes on the report type dropdo…"
type textarea "x"
type textarea "$(document).ready(function () { // Listen for changes on the report type dropdo…"
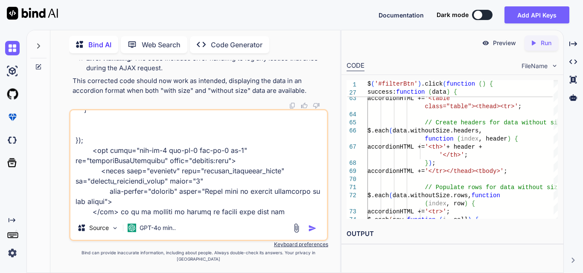
type textarea "x"
type textarea "$(document).ready(function () { // Listen for changes on the report type dropdo…"
type textarea "x"
type textarea "$(document).ready(function () { // Listen for changes on the report type dropdo…"
type textarea "x"
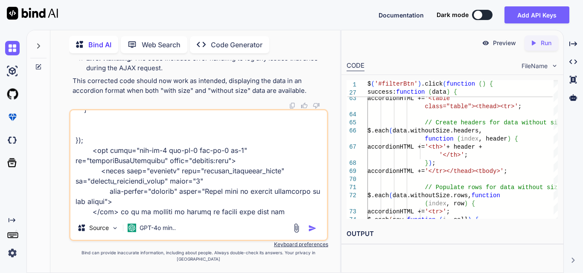
type textarea "$(document).ready(function () { // Listen for changes on the report type dropdo…"
type textarea "x"
type textarea "$(document).ready(function () { // Listen for changes on the report type dropdo…"
type textarea "x"
type textarea "$(document).ready(function () { // Listen for changes on the report type dropdo…"
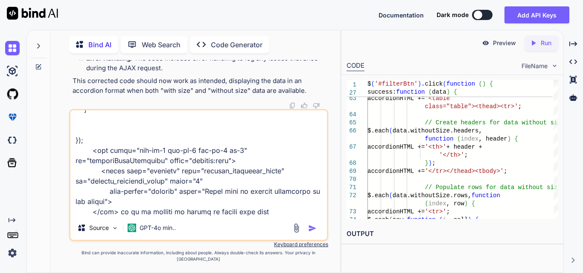
type textarea "x"
type textarea "$(document).ready(function () { // Listen for changes on the report type dropdo…"
type textarea "x"
type textarea "$(document).ready(function () { // Listen for changes on the report type dropdo…"
type textarea "x"
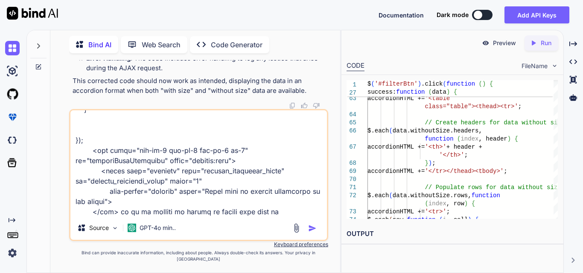
type textarea "$(document).ready(function () { // Listen for changes on the report type dropdo…"
type textarea "x"
type textarea "$(document).ready(function () { // Listen for changes on the report type dropdo…"
type textarea "x"
type textarea "$(document).ready(function () { // Listen for changes on the report type dropdo…"
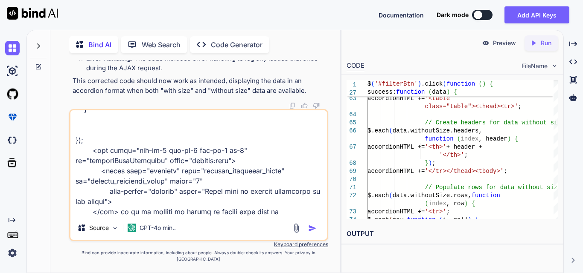
type textarea "x"
type textarea "$(document).ready(function () { // Listen for changes on the report type dropdo…"
type textarea "x"
type textarea "$(document).ready(function () { // Listen for changes on the report type dropdo…"
type textarea "x"
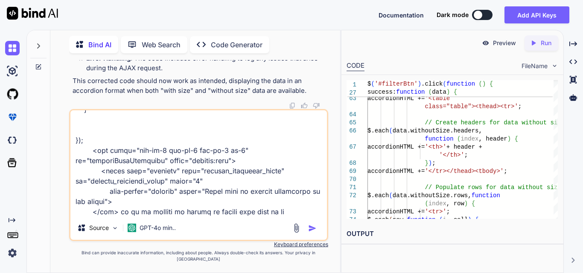
type textarea "$(document).ready(function () { // Listen for changes on the report type dropdo…"
type textarea "x"
type textarea "$(document).ready(function () { // Listen for changes on the report type dropdo…"
type textarea "x"
type textarea "$(document).ready(function () { // Listen for changes on the report type dropdo…"
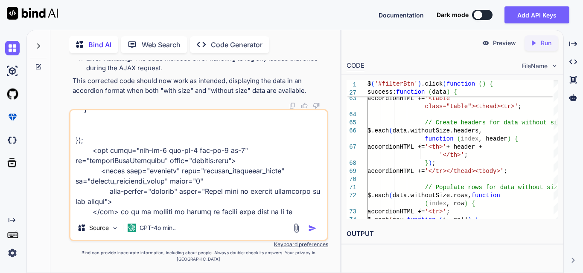
type textarea "x"
type textarea "$(document).ready(function () { // Listen for changes on the report type dropdo…"
type textarea "x"
type textarea "$(document).ready(function () { // Listen for changes on the report type dropdo…"
type textarea "x"
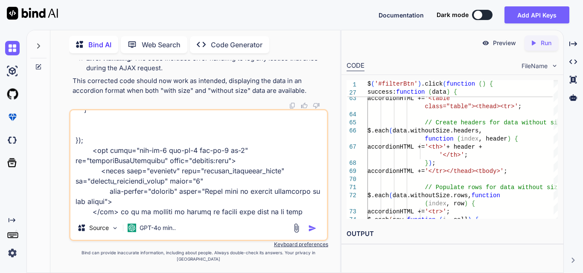
type textarea "$(document).ready(function () { // Listen for changes on the report type dropdo…"
type textarea "x"
type textarea "$(document).ready(function () { // Listen for changes on the report type dropdo…"
type textarea "x"
type textarea "$(document).ready(function () { // Listen for changes on the report type dropdo…"
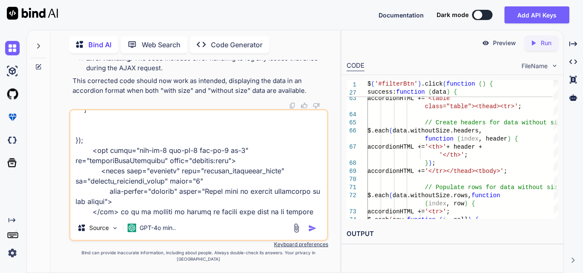
type textarea "x"
type textarea "$(document).ready(function () { // Listen for changes on the report type dropdo…"
type textarea "x"
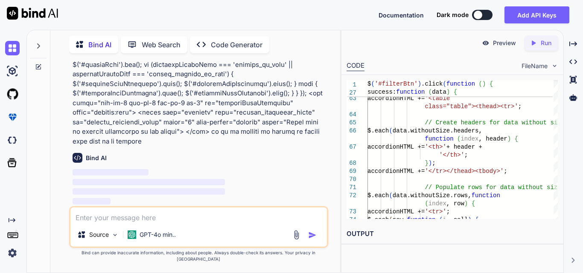
scroll to position [35108, 0]
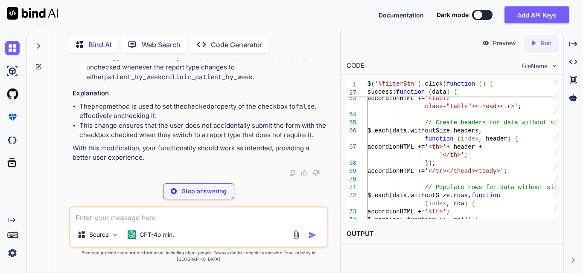
type textarea "x"
type textarea "$('#productSizeVariation').show(); $('#productSizeContainer').hide(); } } });"
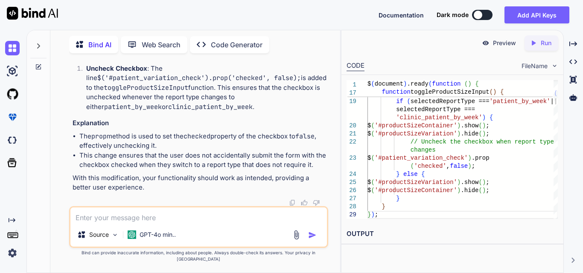
scroll to position [35364, 0]
drag, startPoint x: 93, startPoint y: 114, endPoint x: 156, endPoint y: 210, distance: 114.0
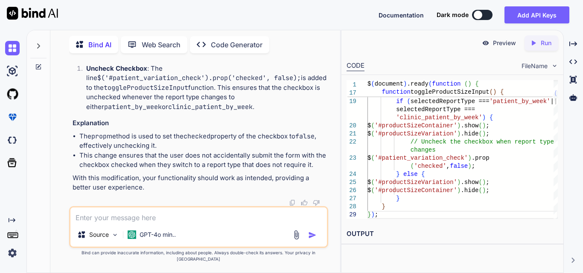
copy code "$( '#reportType' ). change ( function ( ) { toggleDateRangeInput (); toggleProd…"
click at [181, 223] on textarea at bounding box center [198, 215] width 256 height 15
paste textarea "if(patient_variation_check == 1 && reportType == 'patient_by_week' || 'clinic_p…"
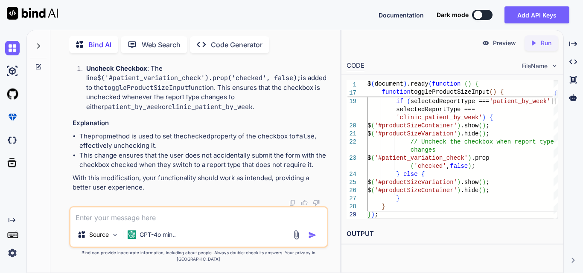
type textarea "x"
type textarea "if(patient_variation_check == 1 && reportType == 'patient_by_week' || 'clinic_p…"
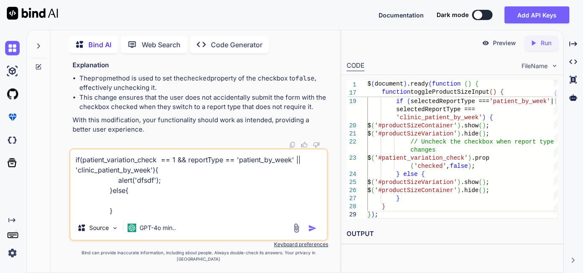
type textarea "x"
type textarea "if(patient_variation_check == 1 && reportType == 'patient_by_week' || 'clinic_p…"
type textarea "x"
type textarea "if(patient_variation_check == 1 && reportType == 'patient_by_week' || 'clinic_p…"
type textarea "x"
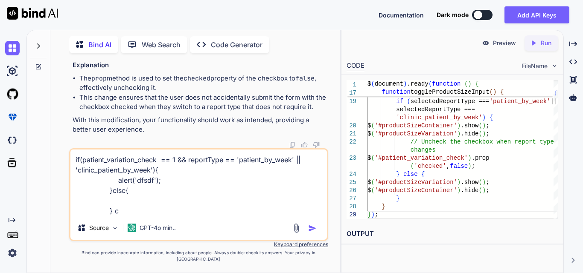
type textarea "if(patient_variation_check == 1 && reportType == 'patient_by_week' || 'clinic_p…"
type textarea "x"
type textarea "if(patient_variation_check == 1 && reportType == 'patient_by_week' || 'clinic_p…"
type textarea "x"
type textarea "if(patient_variation_check == 1 && reportType == 'patient_by_week' || 'clinic_p…"
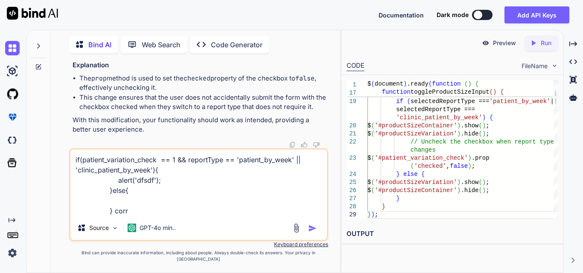
type textarea "x"
type textarea "if(patient_variation_check == 1 && reportType == 'patient_by_week' || 'clinic_p…"
type textarea "x"
type textarea "if(patient_variation_check == 1 && reportType == 'patient_by_week' || 'clinic_p…"
type textarea "x"
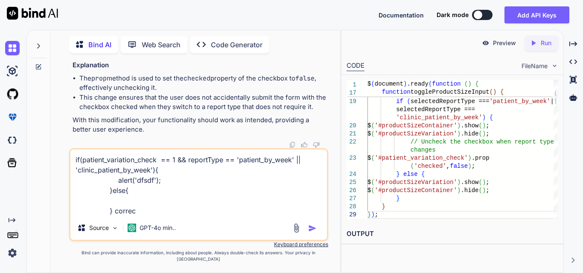
type textarea "if(patient_variation_check == 1 && reportType == 'patient_by_week' || 'clinic_p…"
type textarea "x"
type textarea "if(patient_variation_check == 1 && reportType == 'patient_by_week' || 'clinic_p…"
type textarea "x"
type textarea "if(patient_variation_check == 1 && reportType == 'patient_by_week' || 'clinic_p…"
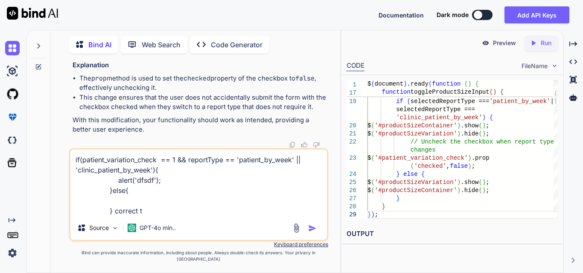
type textarea "x"
type textarea "if(patient_variation_check == 1 && reportType == 'patient_by_week' || 'clinic_p…"
type textarea "x"
type textarea "if(patient_variation_check == 1 && reportType == 'patient_by_week' || 'clinic_p…"
type textarea "x"
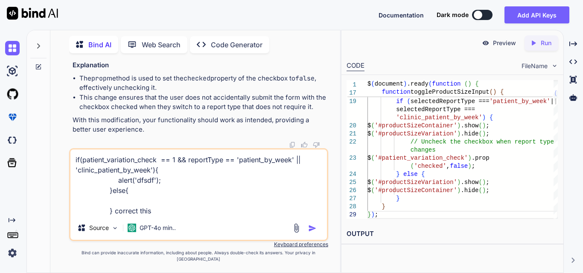
type textarea "if(patient_variation_check == 1 && reportType == 'patient_by_week' || 'clinic_p…"
type textarea "x"
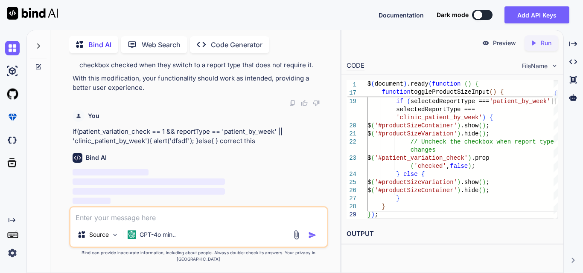
scroll to position [35771, 0]
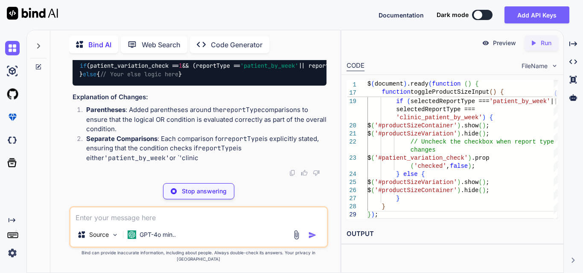
type textarea "x"
type textarea "if (patient_variation_check == 1 && (reportType == 'patient_by_week' || reportT…"
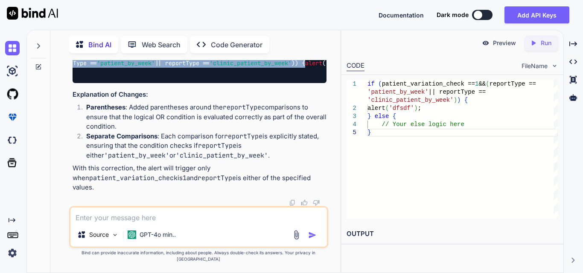
scroll to position [0, 157]
drag, startPoint x: 195, startPoint y: 100, endPoint x: 308, endPoint y: 101, distance: 113.0
click at [308, 76] on code "if (patient_variation_check == 1 && (reportType == 'patient_by_week' || reportT…" at bounding box center [132, 67] width 420 height 17
copy code "&& (reportType == 'patient_by_week' || reportType == 'clinic_patient_by_week' )"
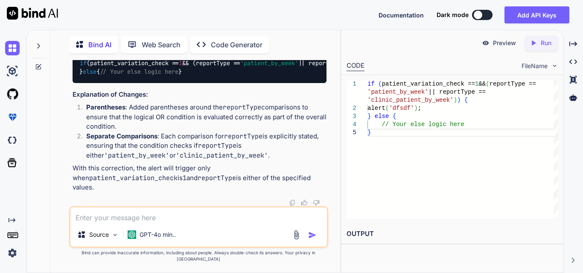
click at [170, 223] on textarea at bounding box center [198, 215] width 256 height 15
paste textarea "{withSize: {,…}, withoutSize: {,…}} withSize : {,…} headers : ["Clinic Name", "…"
type textarea "x"
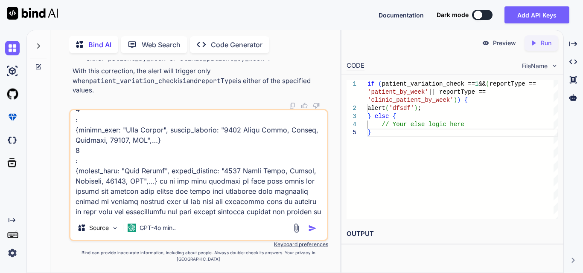
scroll to position [502, 0]
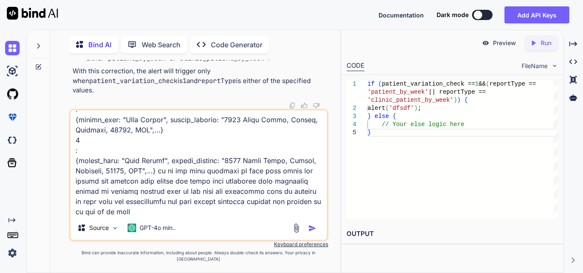
click at [150, 216] on textarea at bounding box center [198, 163] width 256 height 106
paste textarea "$('#filterBtn').click(function () { var dateRange = $('#date-range').val(); var…"
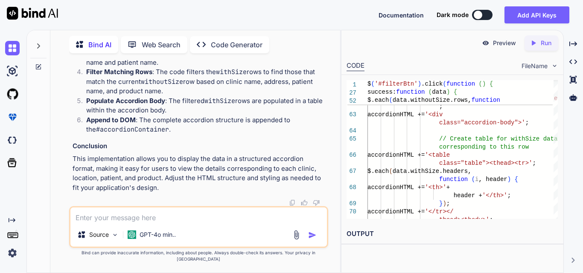
scroll to position [36747, 0]
click at [102, 223] on textarea at bounding box center [198, 215] width 256 height 15
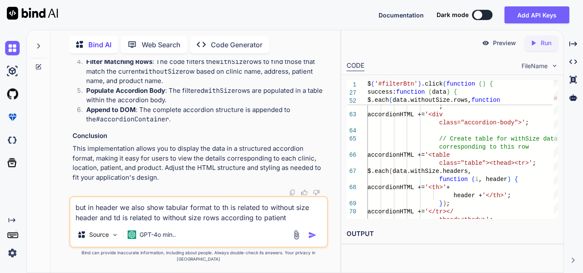
click at [96, 215] on textarea "but in header we also show tabular format to th is related to without size head…" at bounding box center [198, 210] width 256 height 26
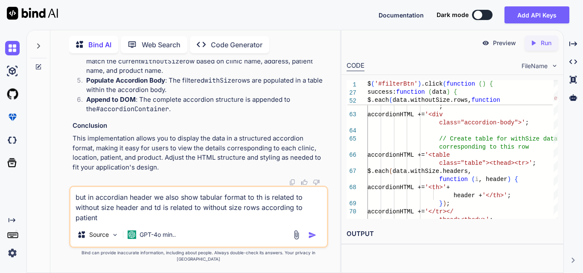
click at [113, 223] on textarea "but in accordian header we also show tabular format to th is related to without…" at bounding box center [198, 205] width 256 height 36
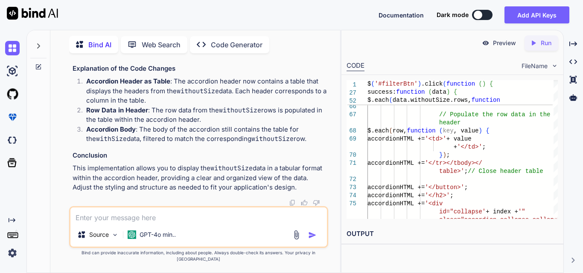
scroll to position [38014, 0]
click at [121, 223] on textarea at bounding box center [198, 215] width 256 height 15
paste textarea "var headerRow = '<tr id="tableHeader">'; if (data.withoutSize && data.withoutSi…"
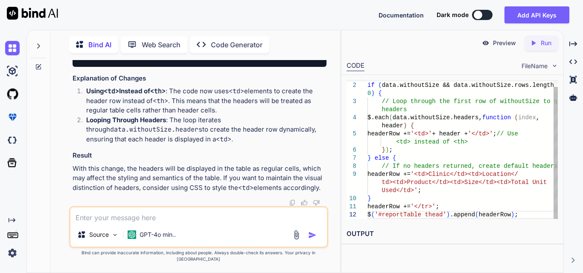
scroll to position [0, 0]
click at [479, 143] on div "var headerRow = '<tr id="tableHeader">' ; if ( data.withoutSize && data.without…" at bounding box center [462, 146] width 190 height 146
drag, startPoint x: 228, startPoint y: 184, endPoint x: 64, endPoint y: 86, distance: 190.5
click at [64, 86] on div "You Bind AI To achieve the desired functionality of aggregating the units for t…" at bounding box center [198, 166] width 283 height 213
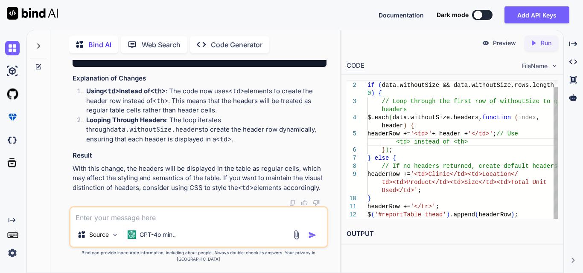
copy code "var headerRow = '<tr id="tableHeader">' ; if (data. withoutSize && data. withou…"
